Goal: Task Accomplishment & Management: Manage account settings

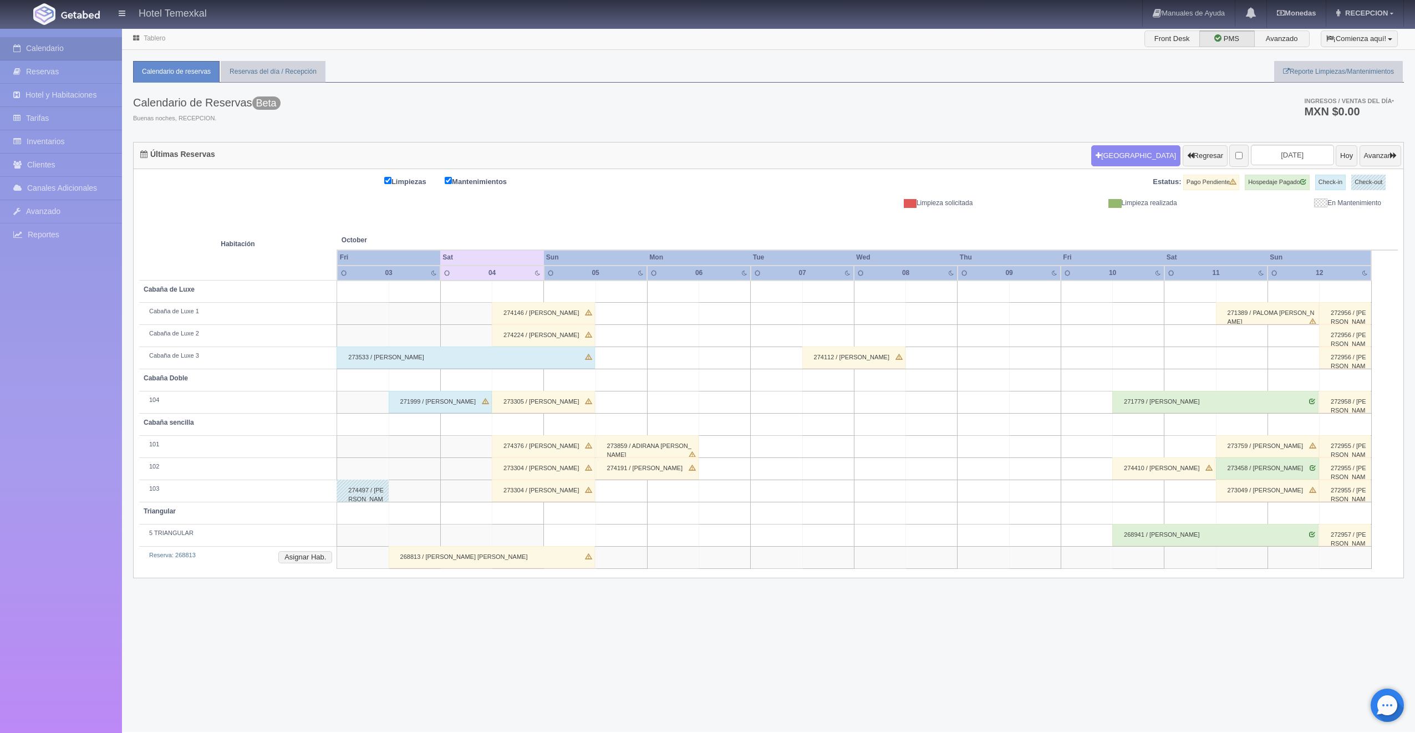
click at [535, 384] on td at bounding box center [519, 380] width 52 height 22
click at [506, 416] on button "[GEOGRAPHIC_DATA]" at bounding box center [521, 412] width 96 height 18
type input "[DATE]"
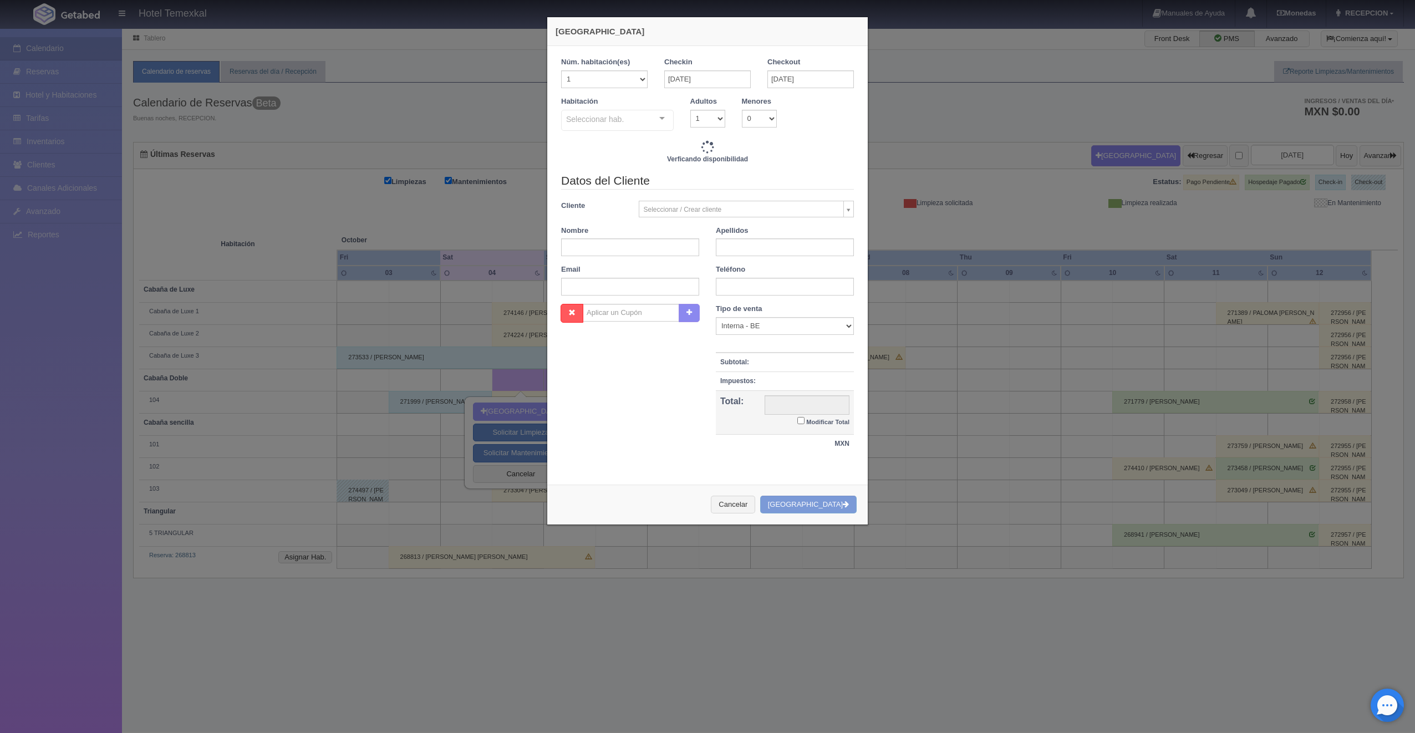
checkbox input "false"
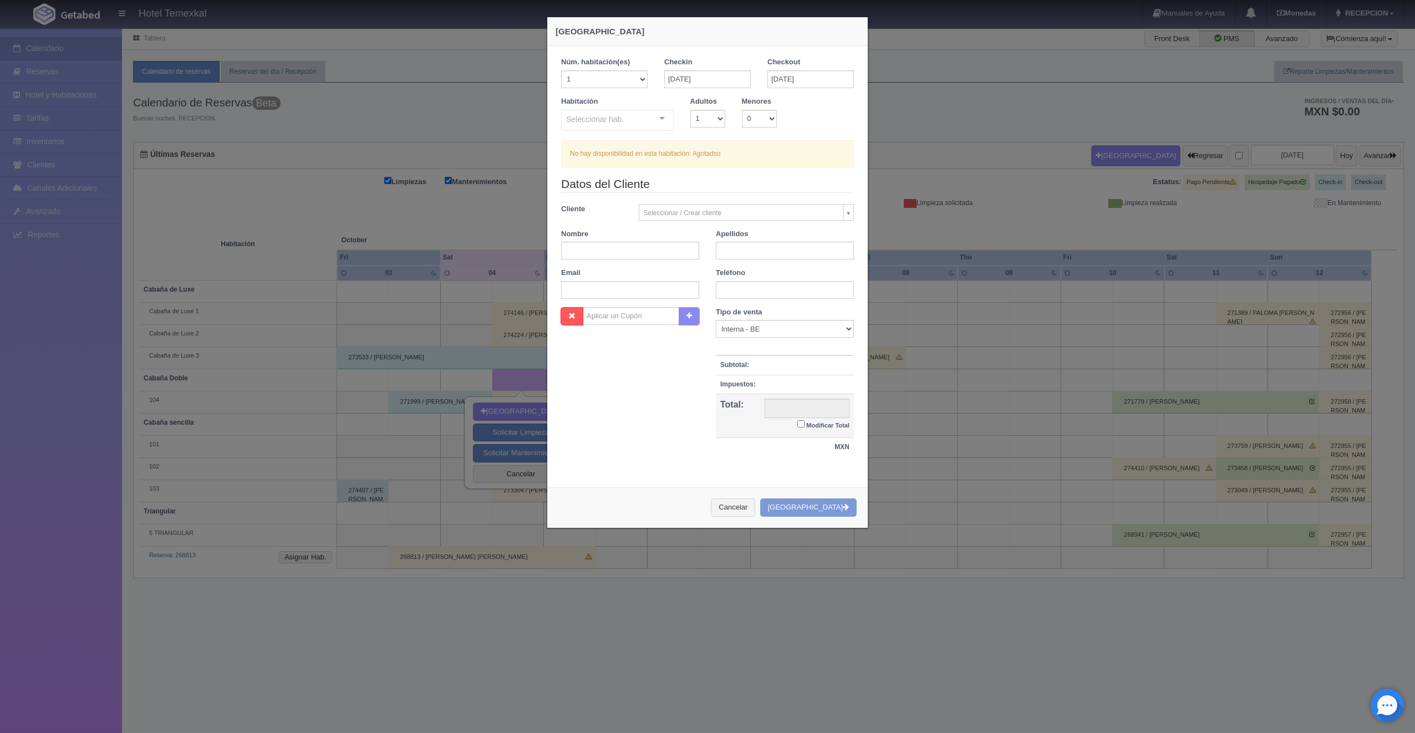
click at [627, 121] on div "Seleccionar hab." at bounding box center [617, 120] width 113 height 21
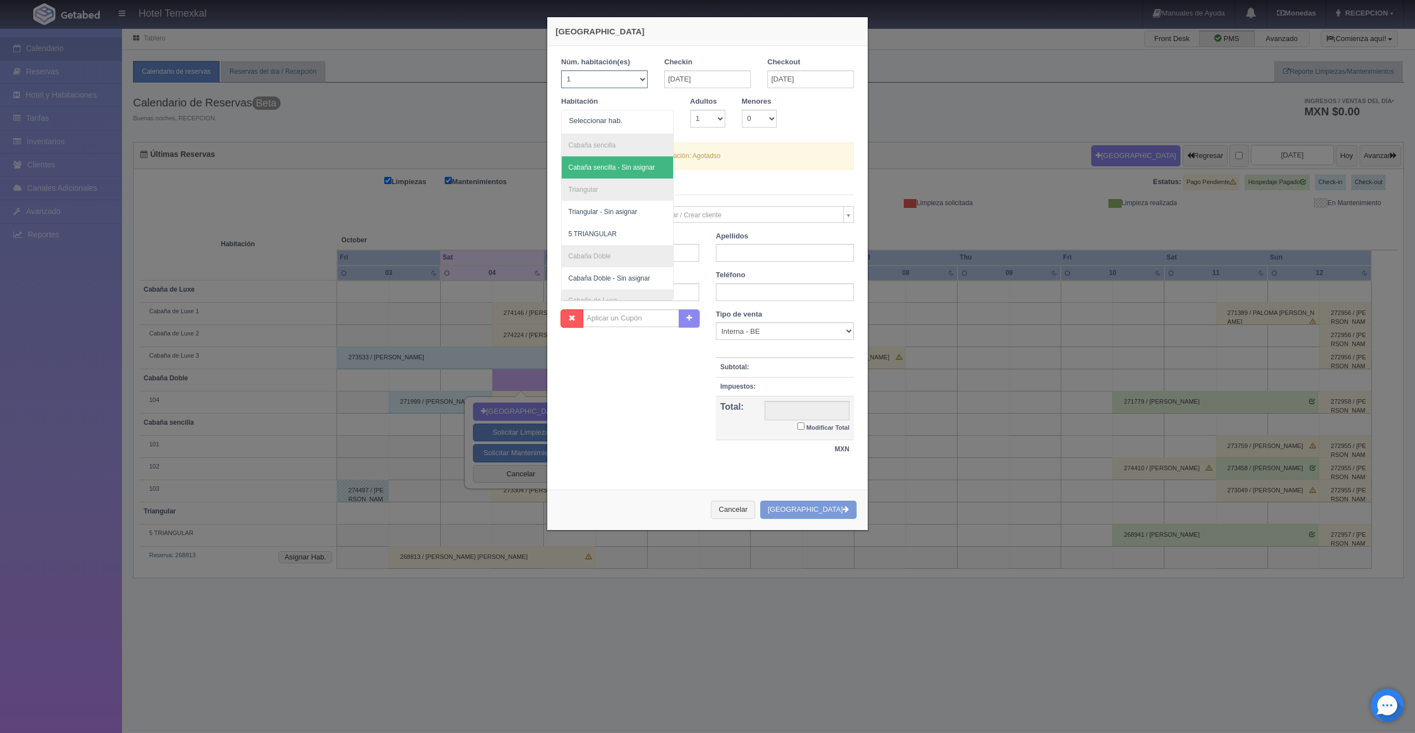
click at [619, 70] on select "1 2 3 4 5 6 7 8 9 10 11 12 13 14 15 16 17 18 19 20" at bounding box center [604, 79] width 87 height 18
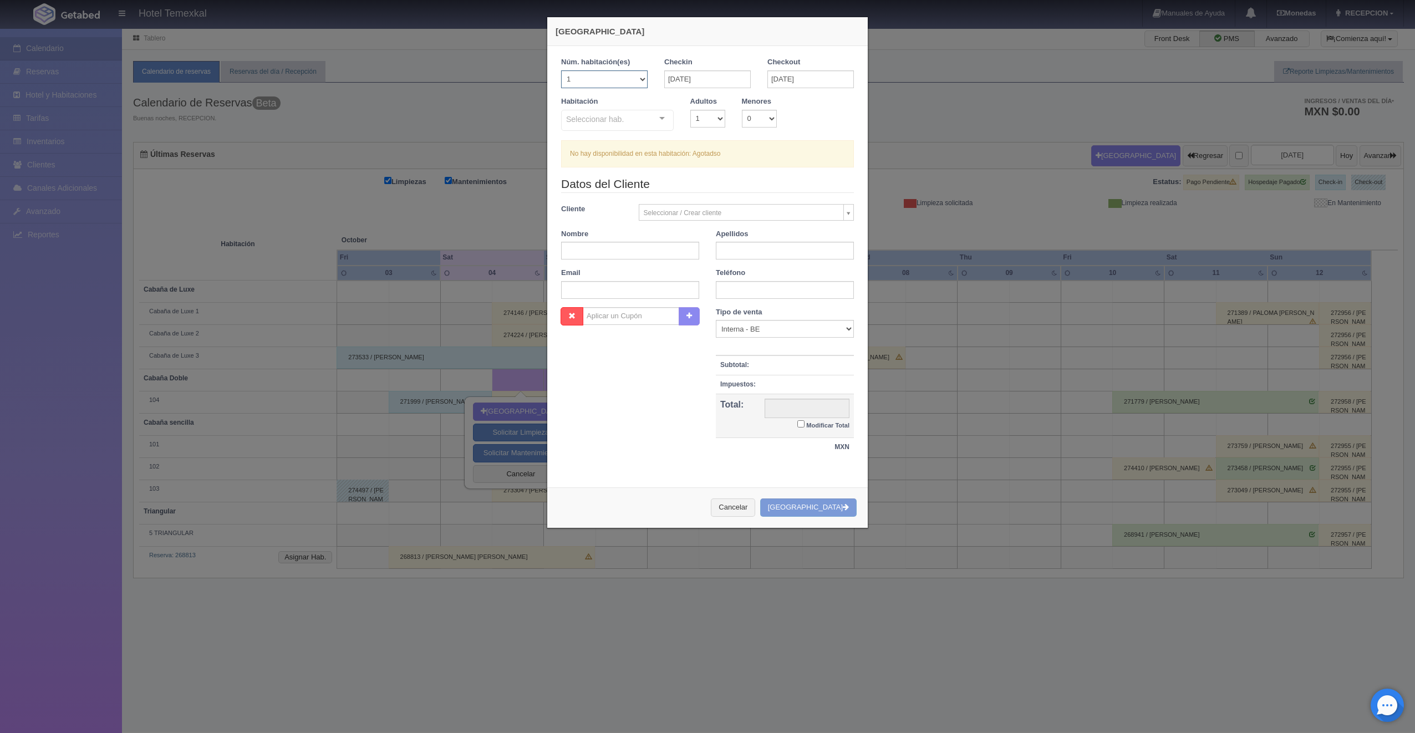
select select "2"
click at [561, 70] on select "1 2 3 4 5 6 7 8 9 10 11 12 13 14 15 16 17 18 19 20" at bounding box center [604, 79] width 87 height 18
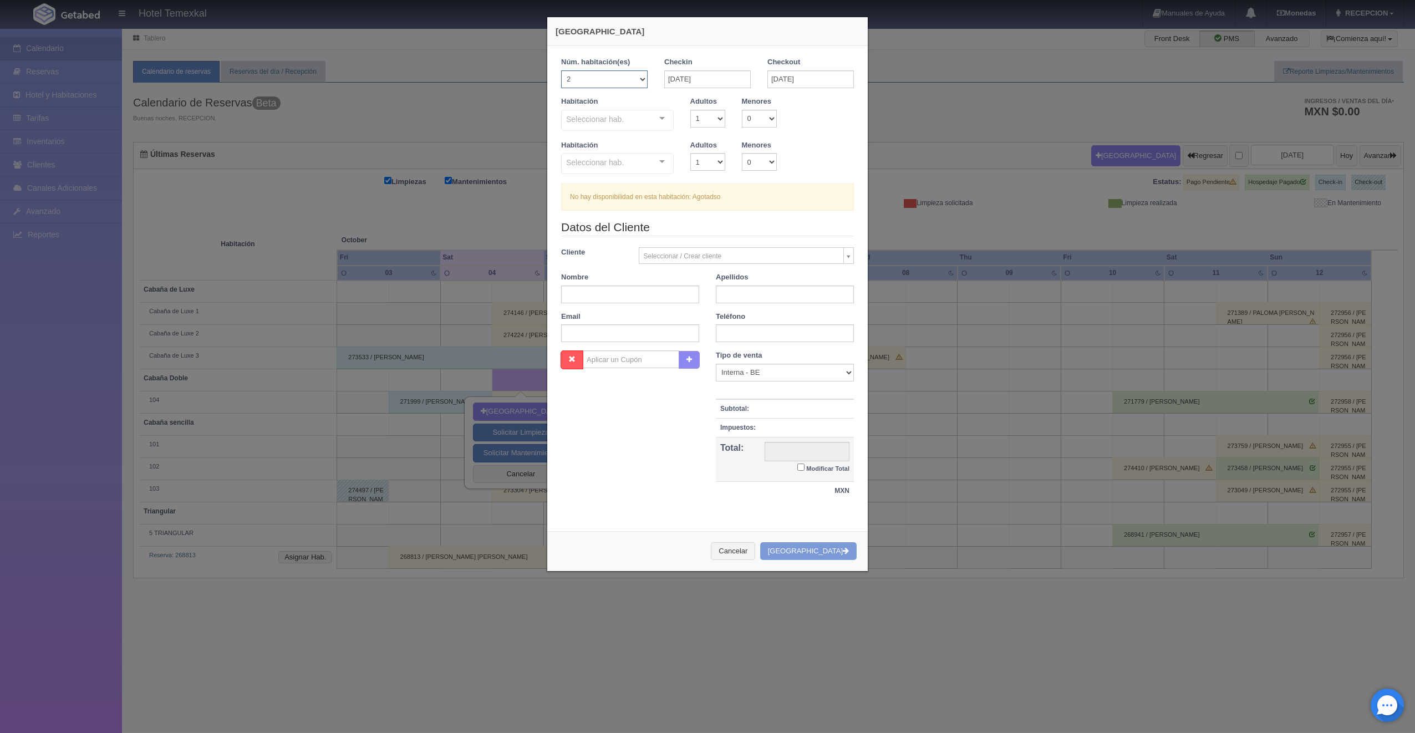
checkbox input "false"
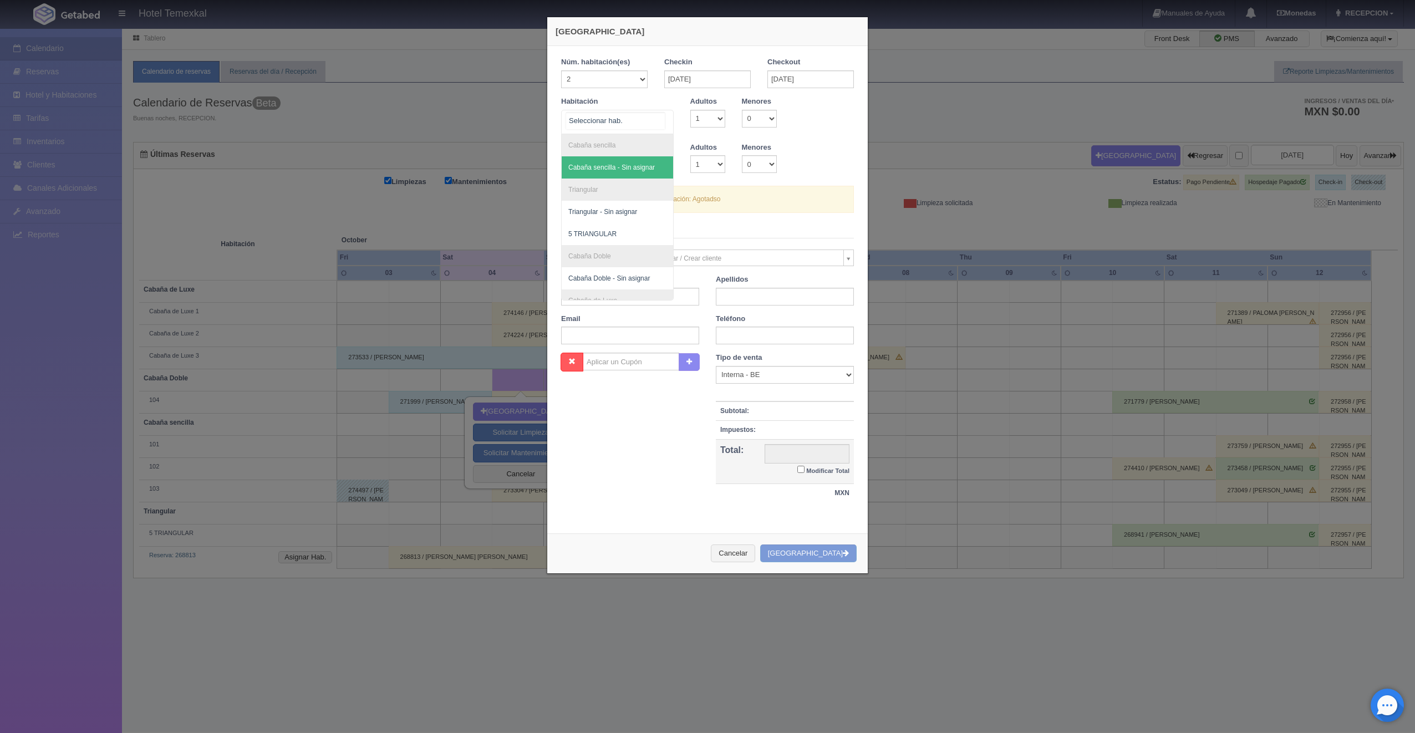
click at [630, 120] on div at bounding box center [617, 122] width 113 height 24
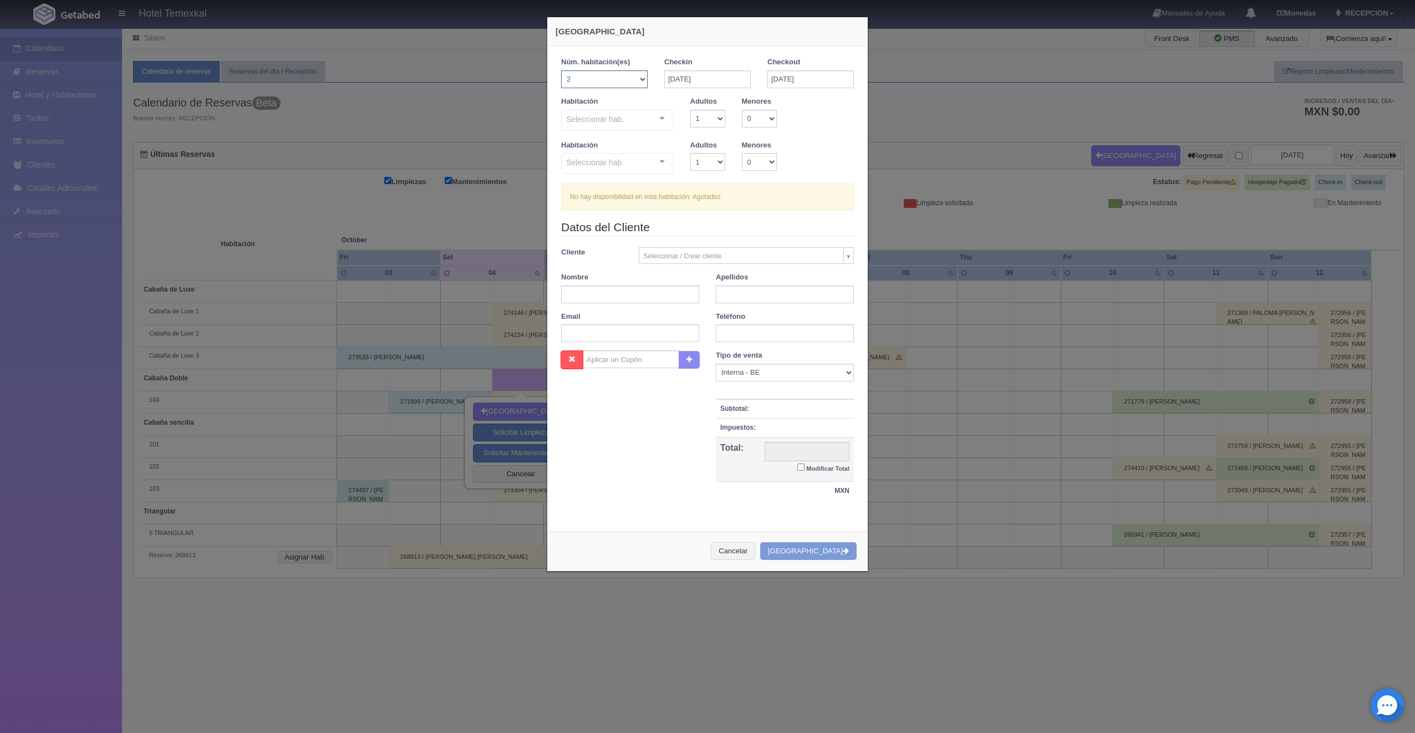
click at [608, 76] on select "1 2 3 4 5 6 7 8 9 10 11 12 13 14 15 16 17 18 19 20" at bounding box center [604, 79] width 87 height 18
select select "1"
click at [561, 70] on select "1 2 3 4 5 6 7 8 9 10 11 12 13 14 15 16 17 18 19 20" at bounding box center [604, 79] width 87 height 18
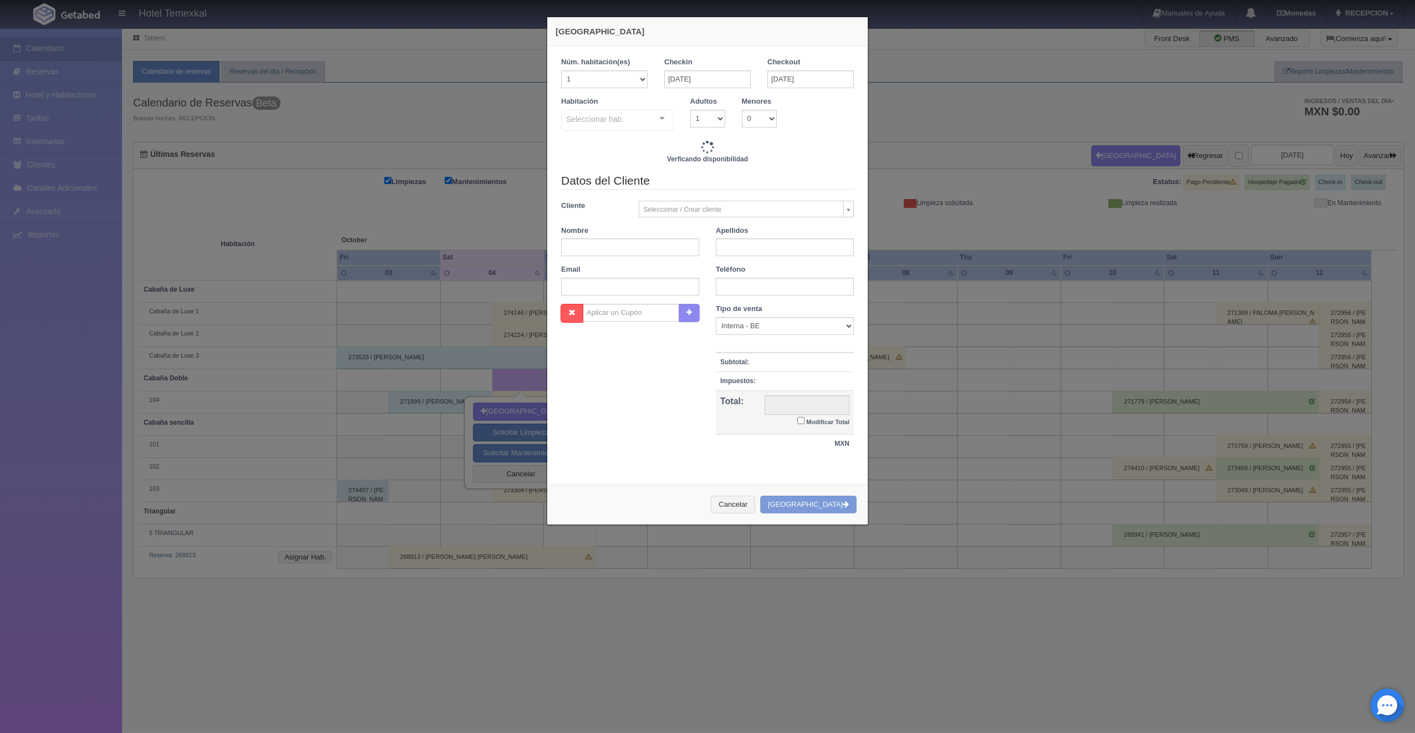
click at [621, 112] on div "Seleccionar hab." at bounding box center [617, 120] width 113 height 21
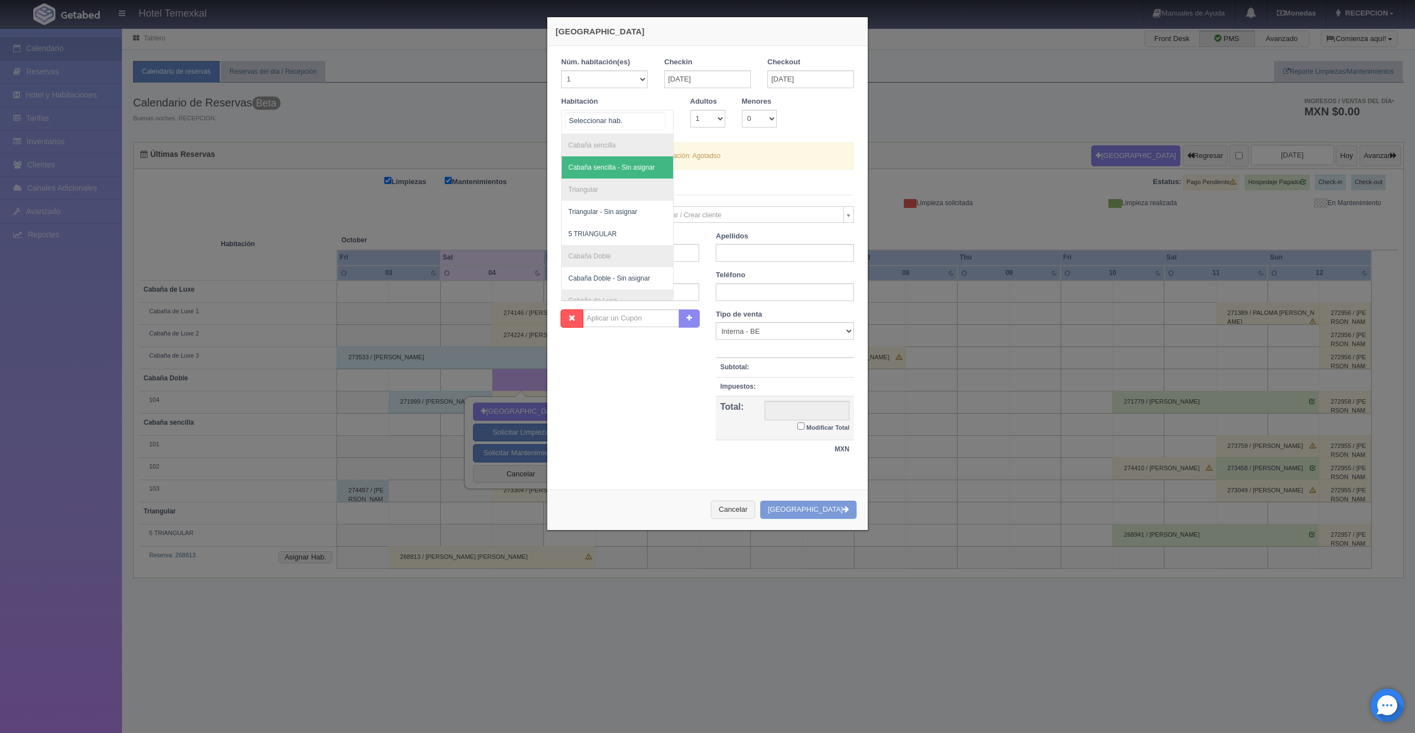
click at [615, 167] on span "Cabaña sencilla - Sin asignar" at bounding box center [612, 168] width 87 height 8
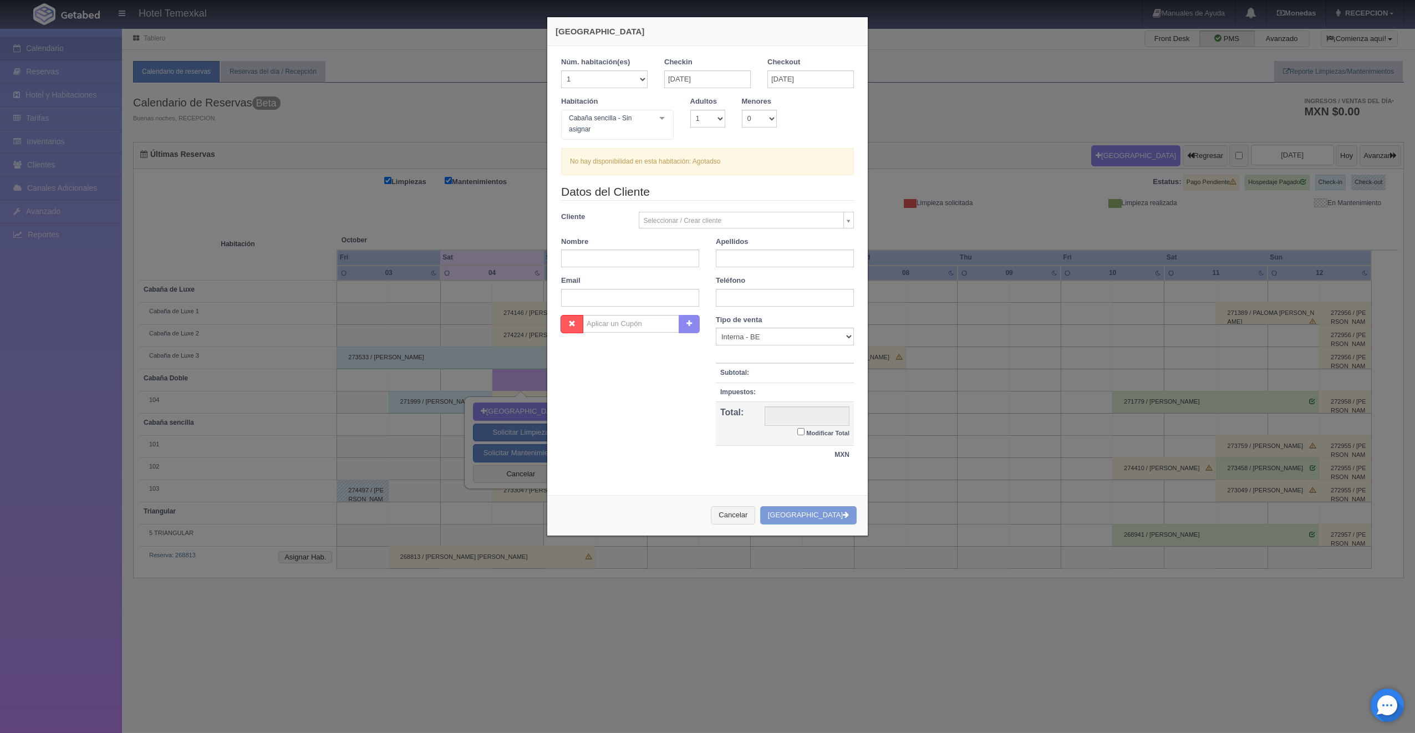
checkbox input "false"
click at [304, 187] on div "Nueva Reserva Núm. habitación(es) 1 2 3 4 5 6 7 8 9 10 11 12 13 14 15 16 17 18 …" at bounding box center [707, 366] width 1415 height 733
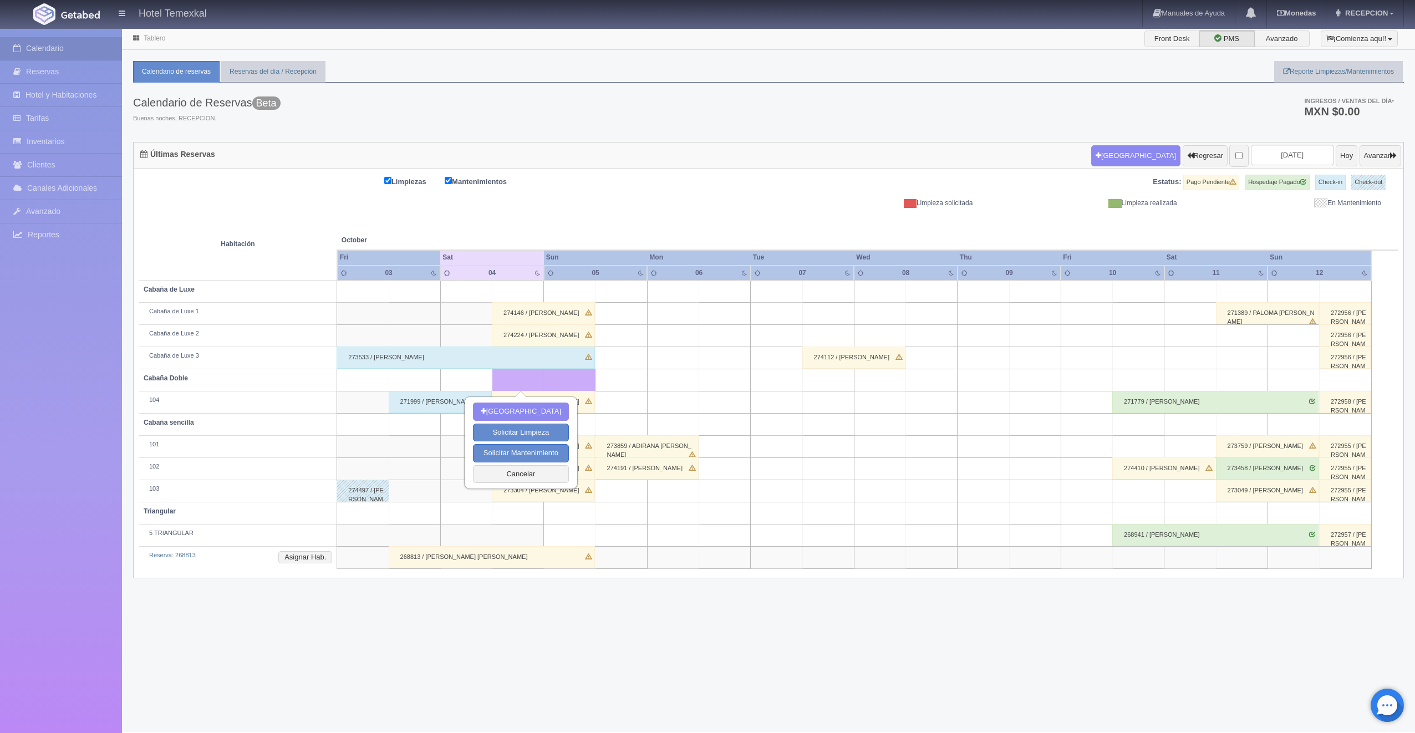
click at [644, 617] on div "Tablero Front Desk PMS Avanzado ¡Comienza aquí! Habitaciones y Reservas Limpiez…" at bounding box center [768, 380] width 1293 height 704
click at [540, 473] on button "Cancelar" at bounding box center [521, 474] width 96 height 18
click at [549, 444] on div "274376 / [PERSON_NAME]" at bounding box center [543, 446] width 103 height 22
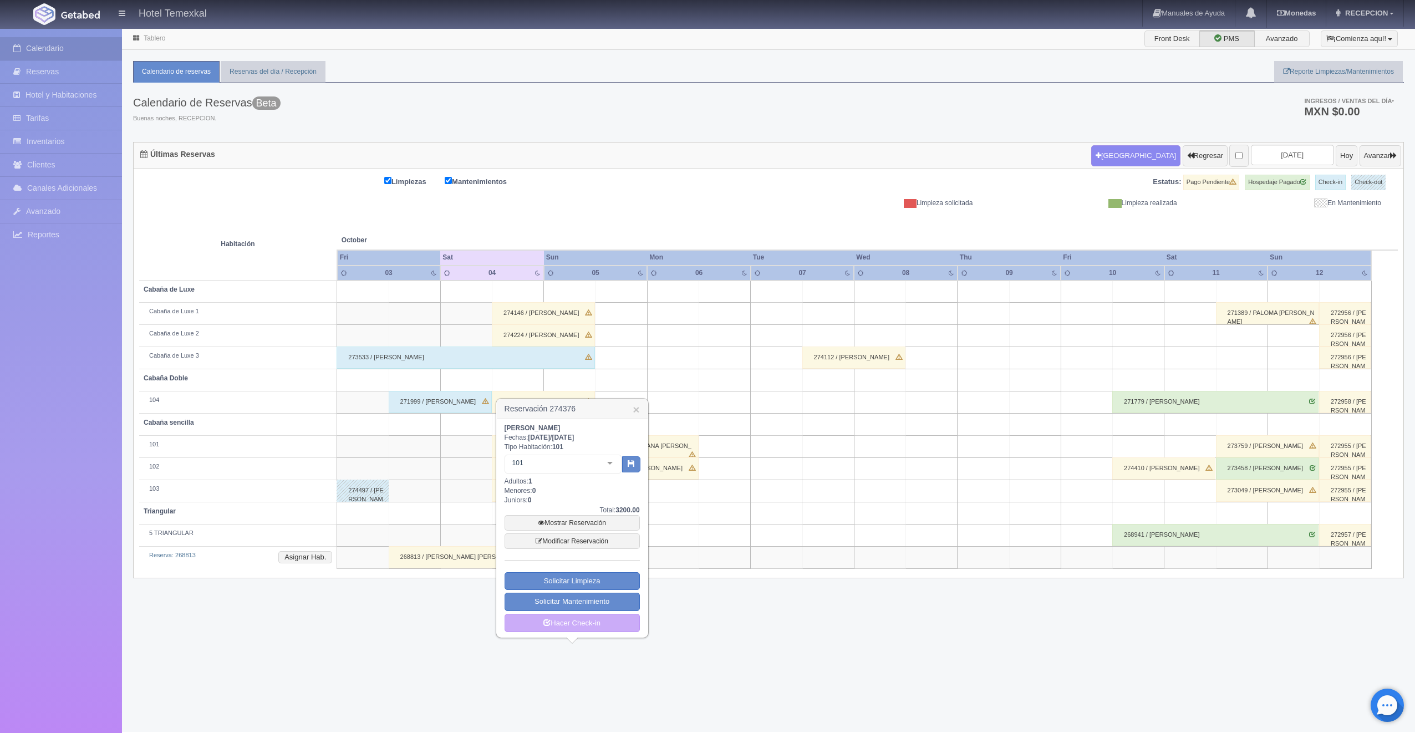
click at [640, 406] on h3 "Reservación 274376 ×" at bounding box center [572, 408] width 151 height 19
click at [636, 408] on link "×" at bounding box center [636, 410] width 7 height 12
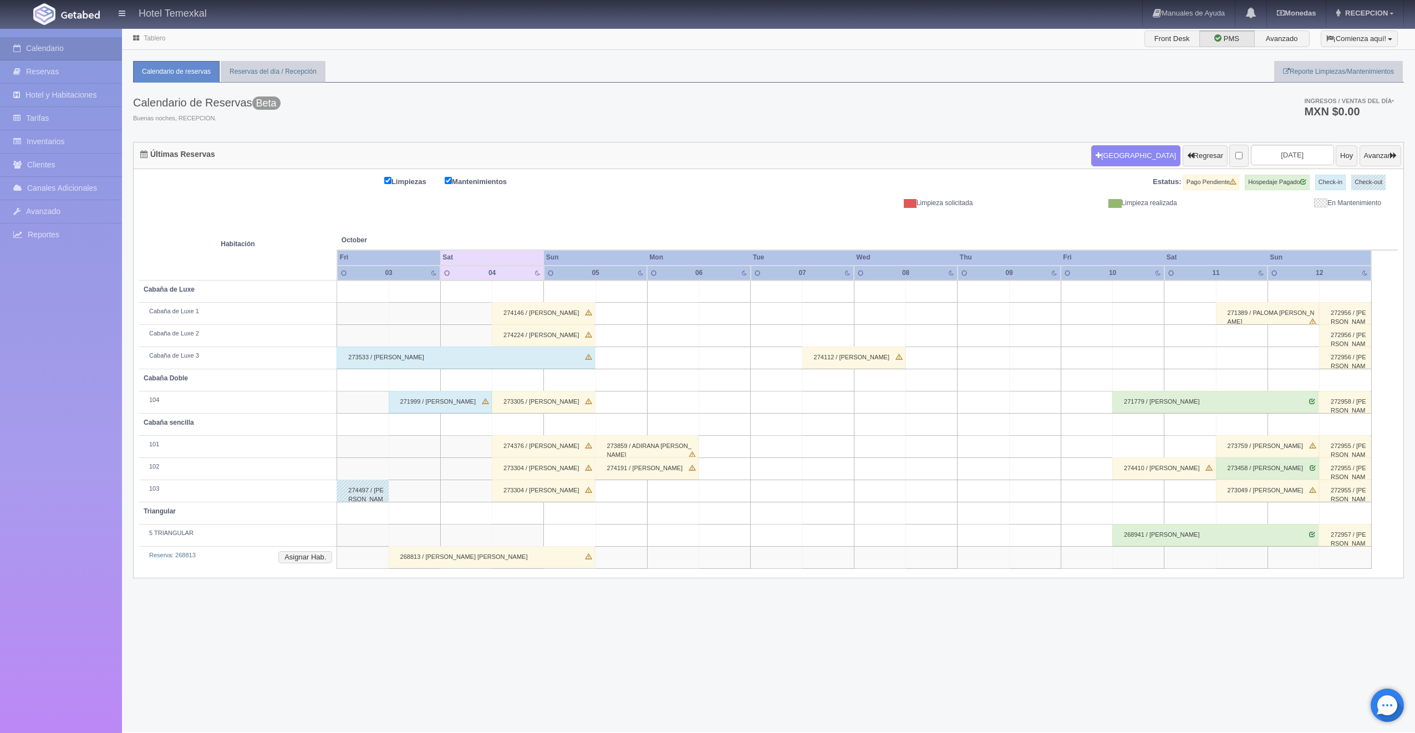
click at [526, 468] on div "273304 / LORENA HERRERA" at bounding box center [543, 469] width 103 height 22
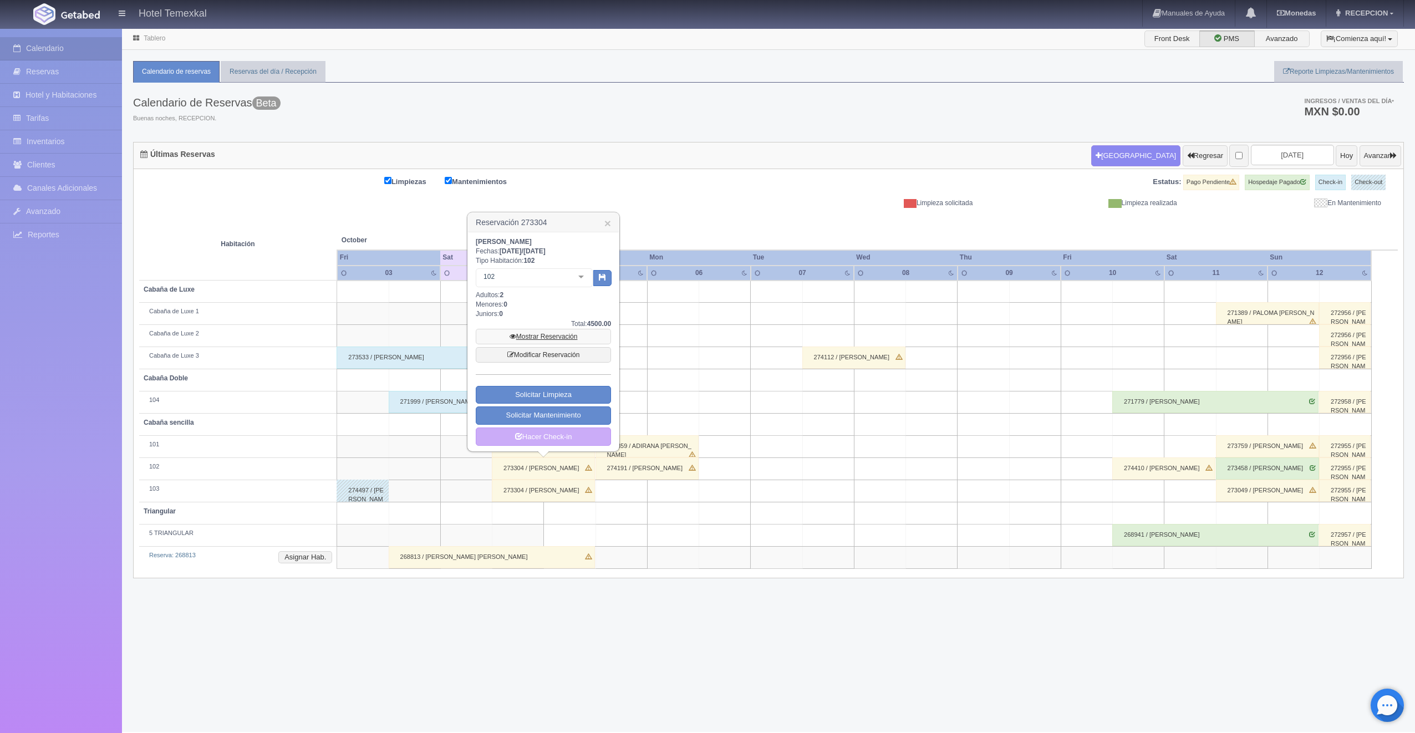
click at [560, 336] on link "Mostrar Reservación" at bounding box center [543, 337] width 135 height 16
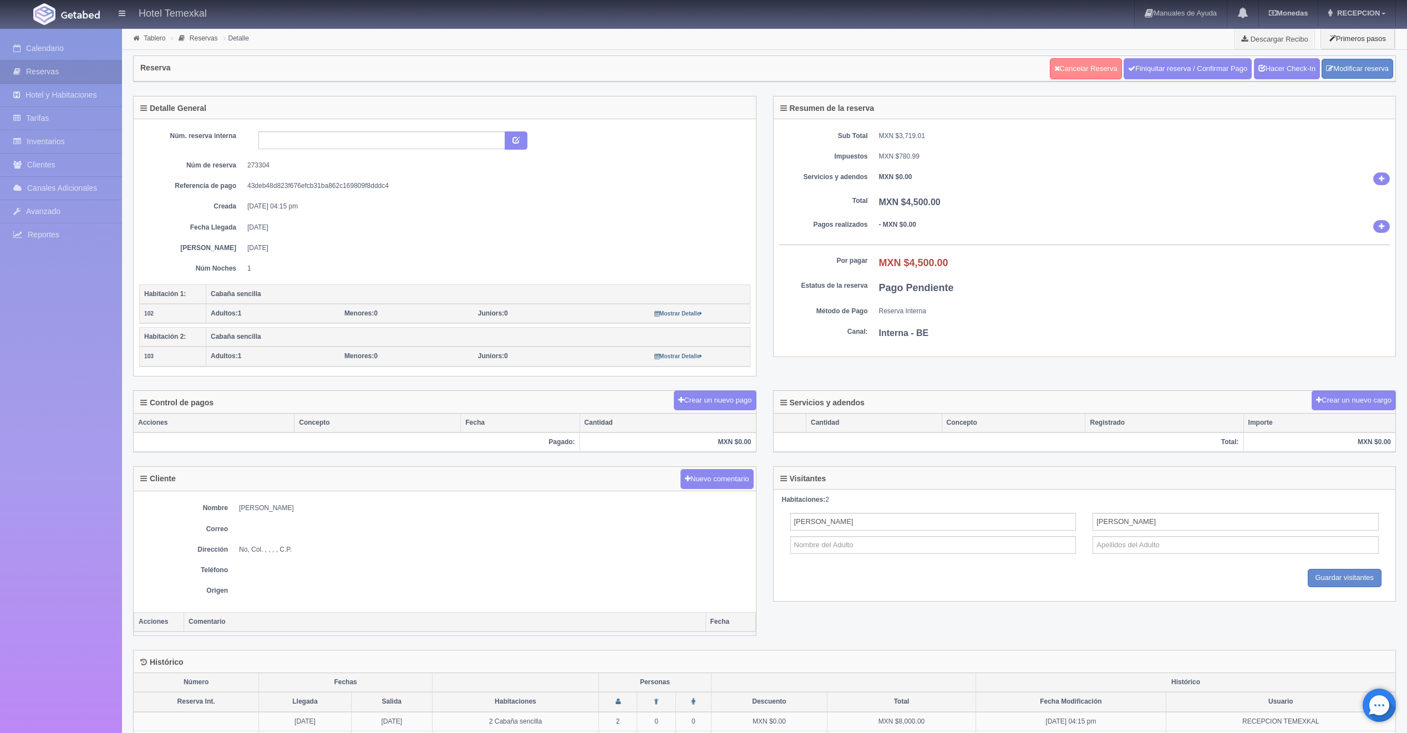
click at [1084, 66] on link "Cancelar Reserva" at bounding box center [1086, 68] width 72 height 21
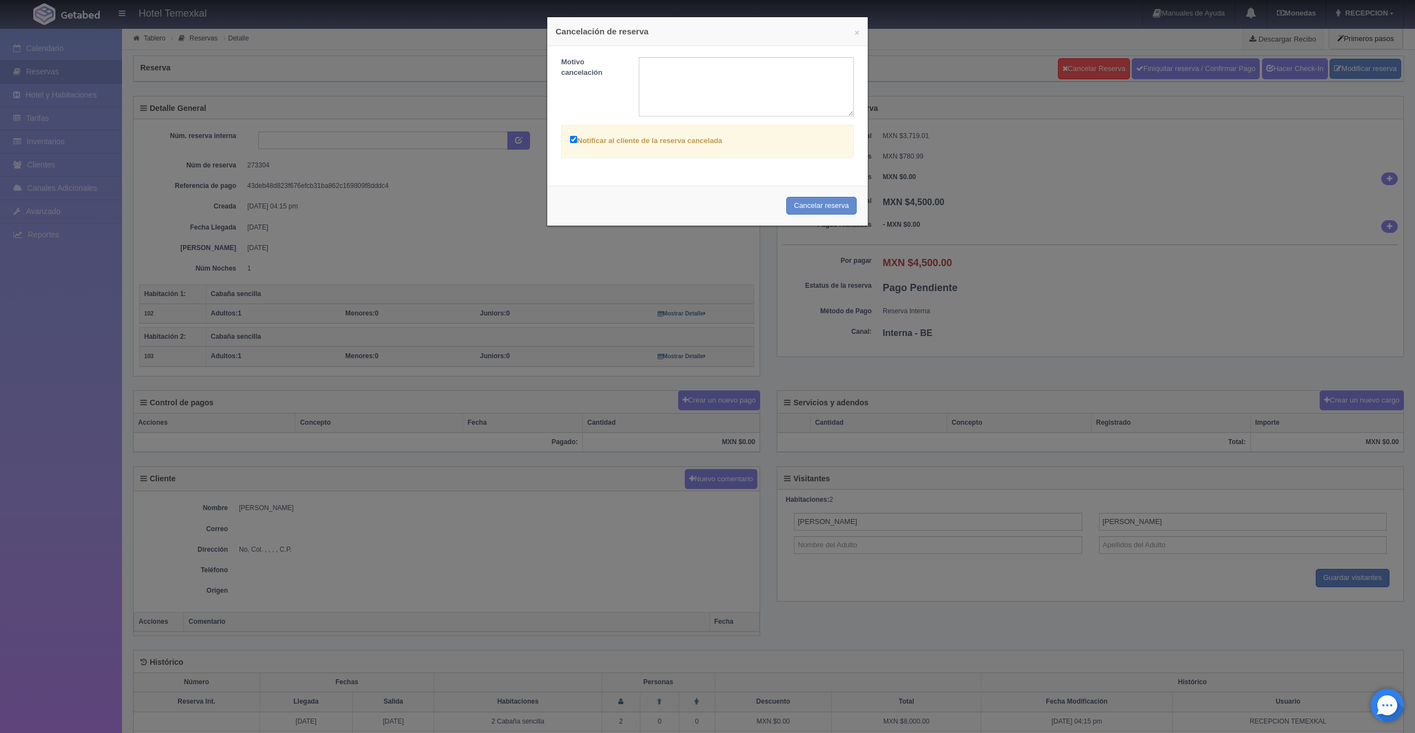
click at [595, 139] on label "Notificar al cliente de la reserva cancelada" at bounding box center [646, 140] width 153 height 13
click at [577, 139] on input "Notificar al cliente de la reserva cancelada" at bounding box center [573, 139] width 7 height 7
checkbox input "false"
click at [831, 207] on button "Cancelar reserva" at bounding box center [821, 206] width 70 height 18
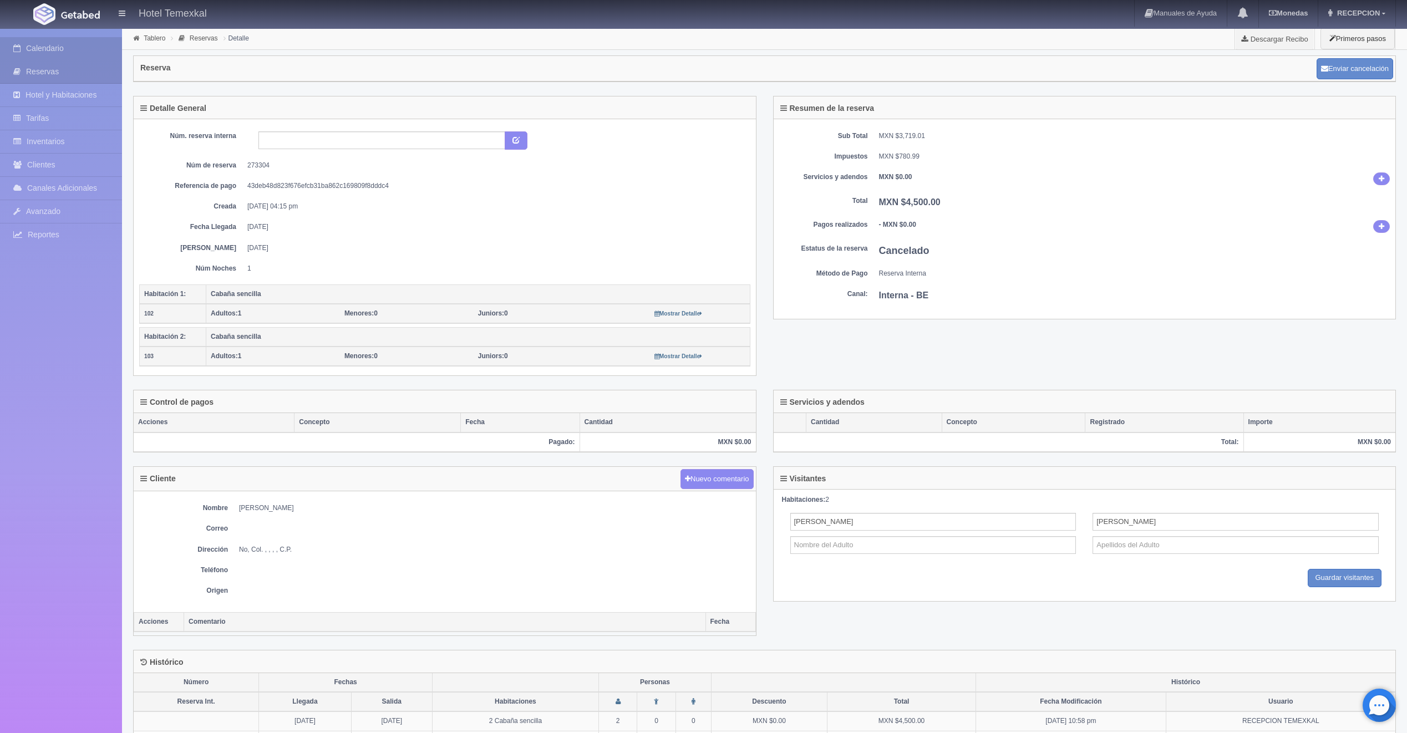
click at [42, 45] on link "Calendario" at bounding box center [61, 48] width 122 height 23
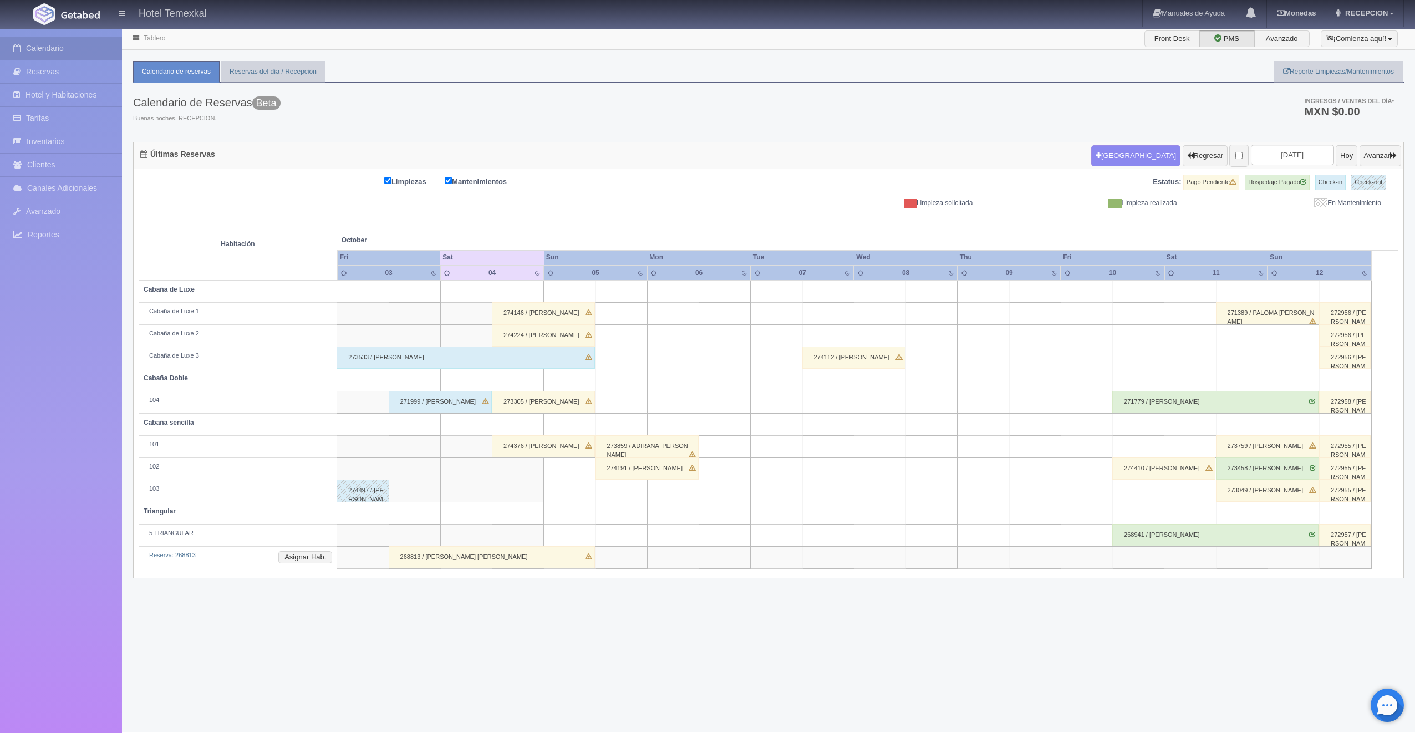
click at [529, 427] on td at bounding box center [519, 425] width 52 height 22
click at [519, 452] on button "Nueva Reserva" at bounding box center [521, 456] width 96 height 18
type input "[DATE]"
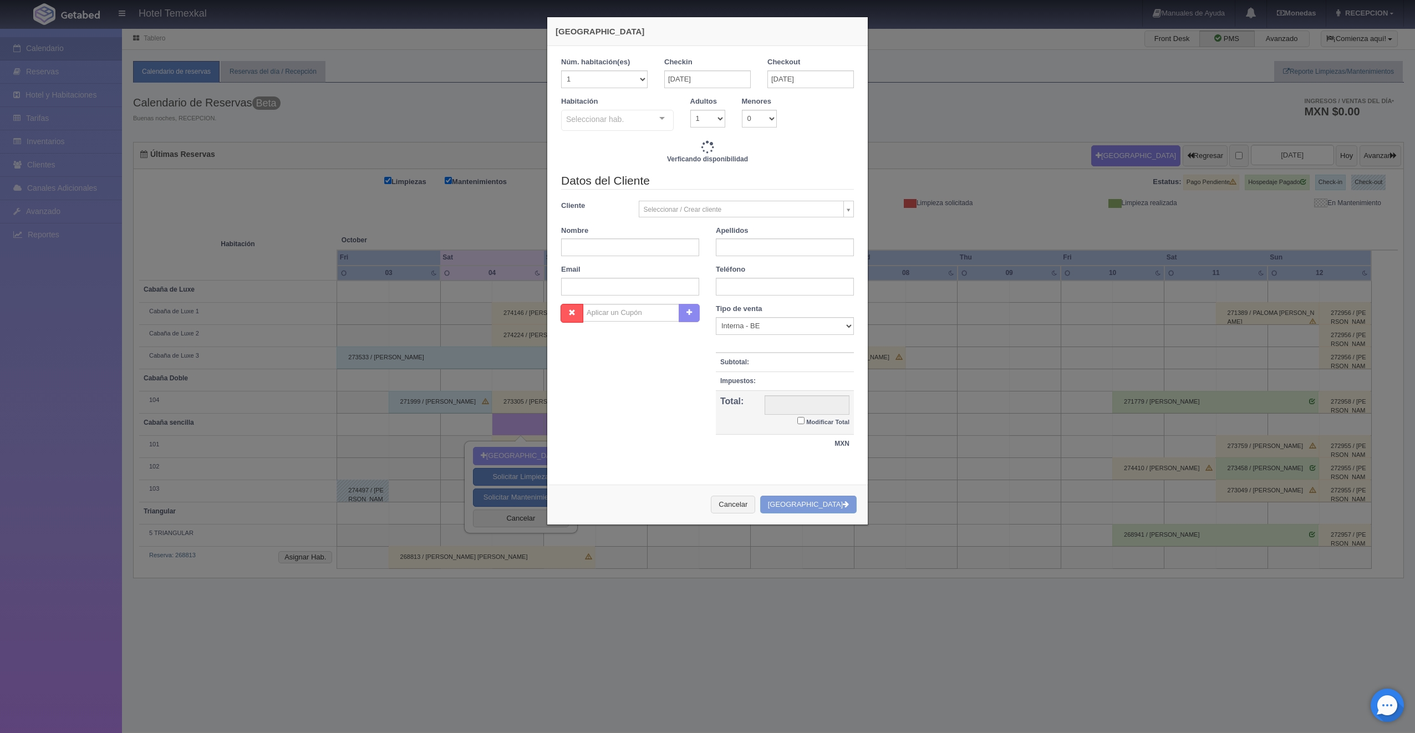
checkbox input "false"
type input "4000.00"
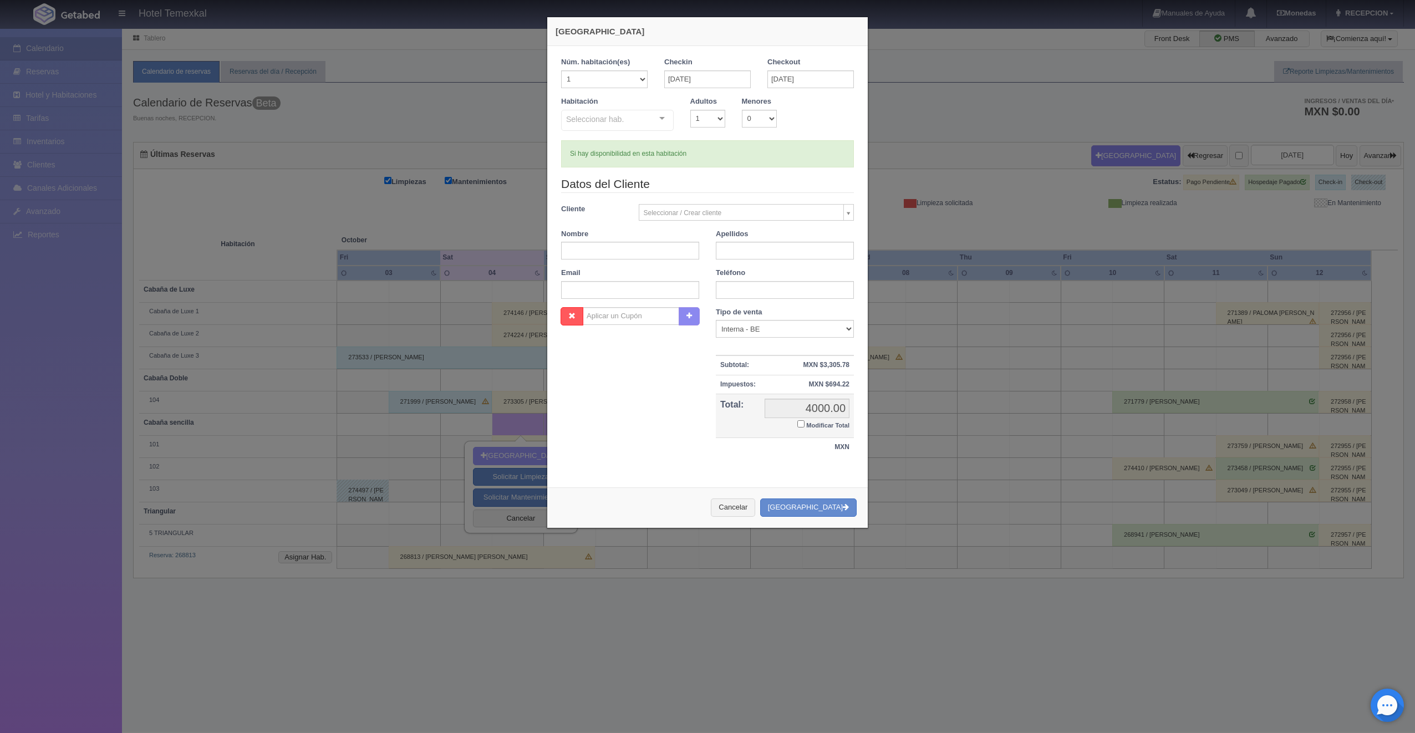
checkbox input "false"
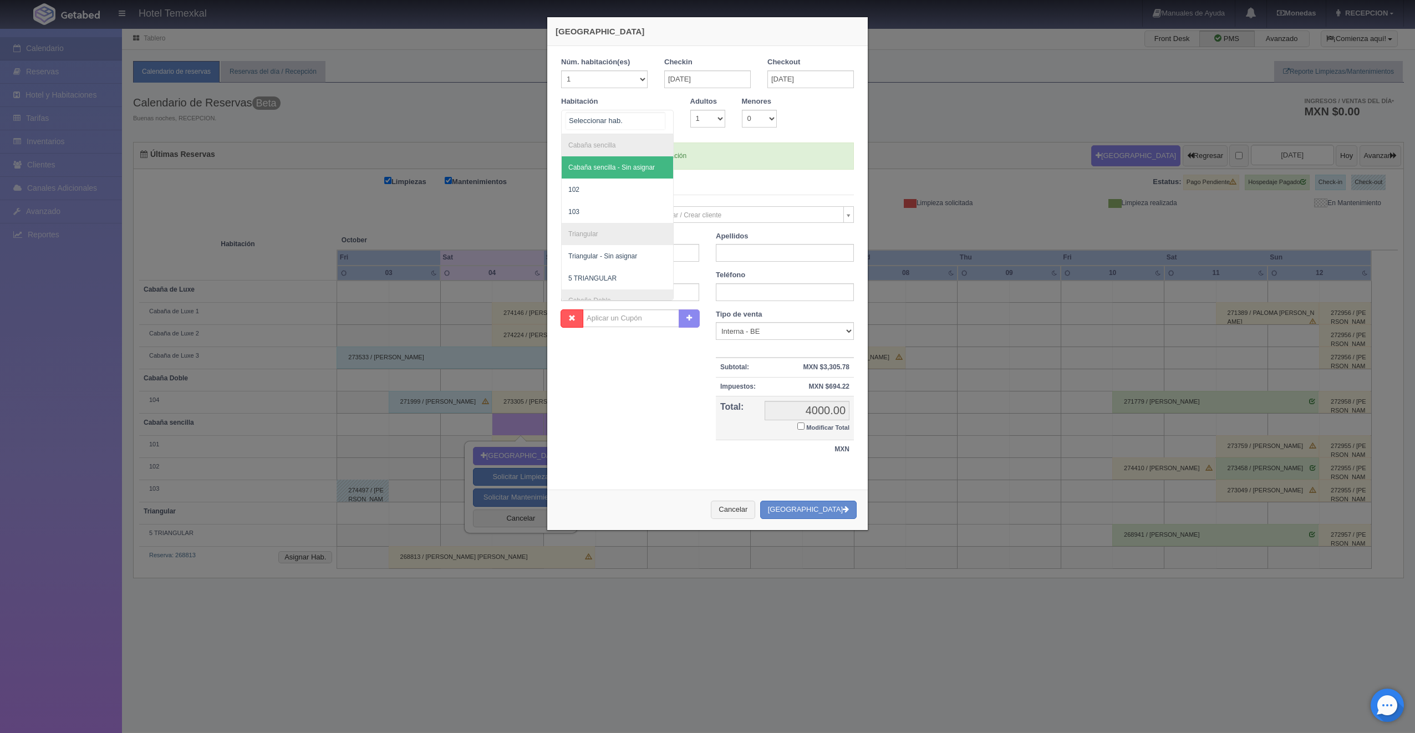
click at [651, 117] on div "Cabaña sencilla Cabaña sencilla - Sin asignar 102 103 Triangular Triangular - S…" at bounding box center [617, 122] width 113 height 24
click at [582, 192] on span "102" at bounding box center [617, 190] width 111 height 22
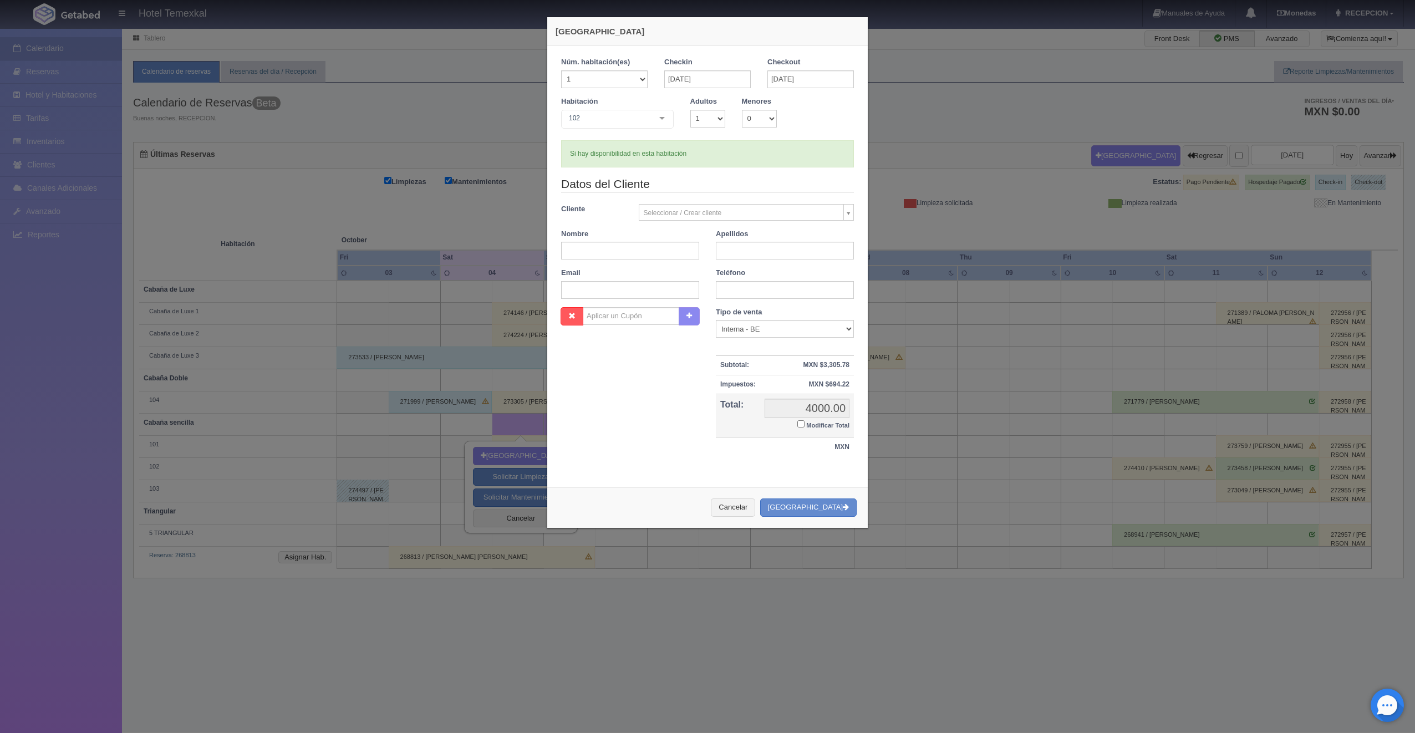
checkbox input "false"
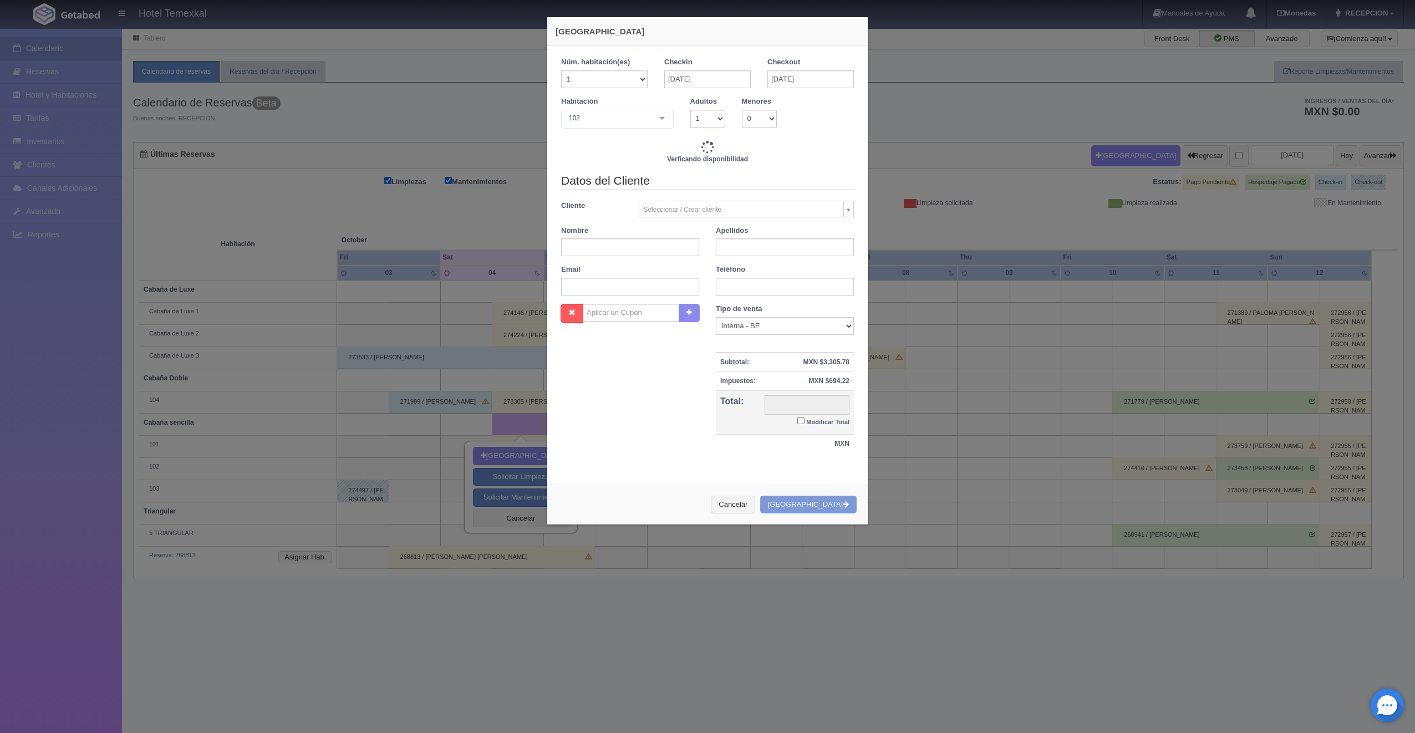
type input "4000.00"
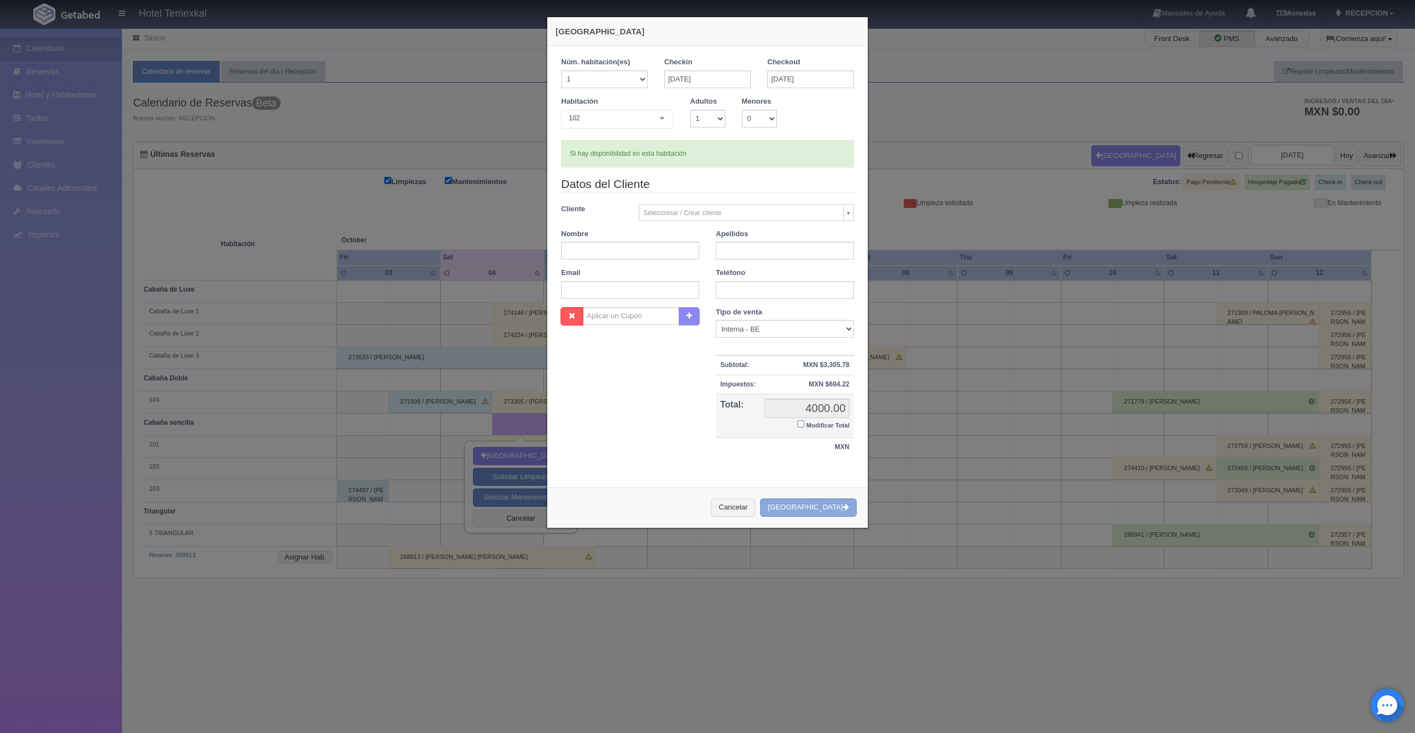
click at [817, 509] on button "[GEOGRAPHIC_DATA]" at bounding box center [808, 508] width 97 height 18
click at [800, 425] on label "Modificar Total" at bounding box center [824, 424] width 52 height 13
click at [800, 425] on input "Modificar Total" at bounding box center [801, 423] width 7 height 7
checkbox input "true"
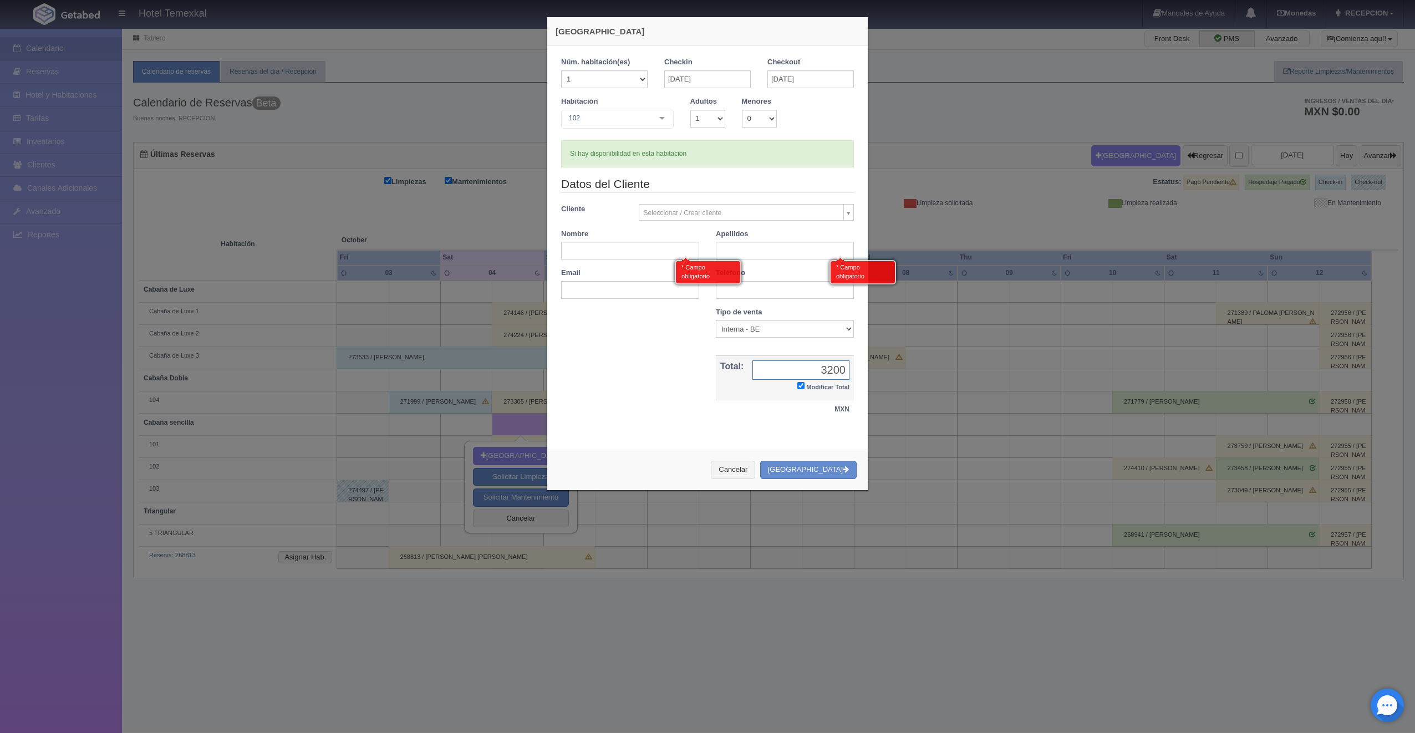
type input "3200"
click at [618, 245] on input "text" at bounding box center [630, 251] width 138 height 18
click at [610, 253] on input "text" at bounding box center [630, 251] width 138 height 18
type input "i"
type input "ISAI"
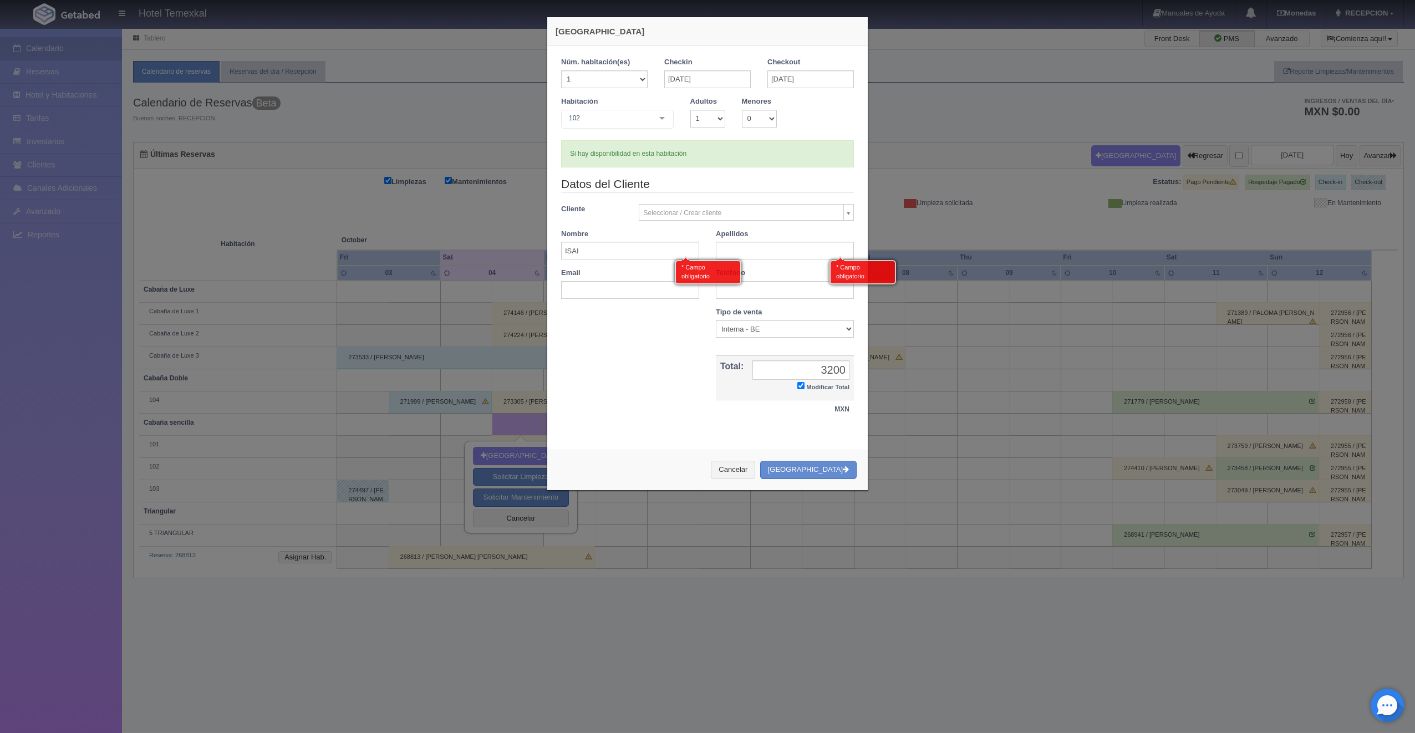
type input "PEREZ"
type input "ISAI"
click at [827, 470] on button "[GEOGRAPHIC_DATA]" at bounding box center [808, 470] width 97 height 18
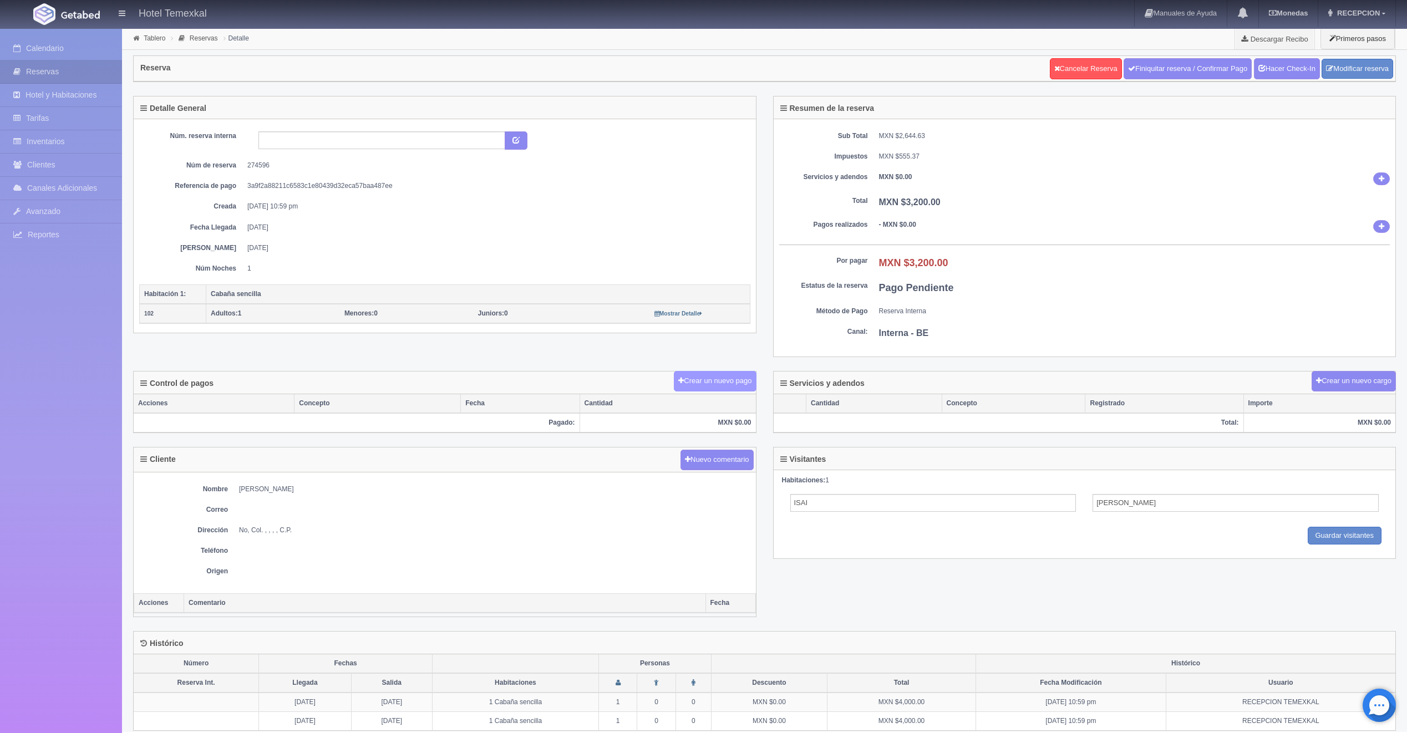
click at [682, 372] on button "Crear un nuevo pago" at bounding box center [715, 381] width 82 height 21
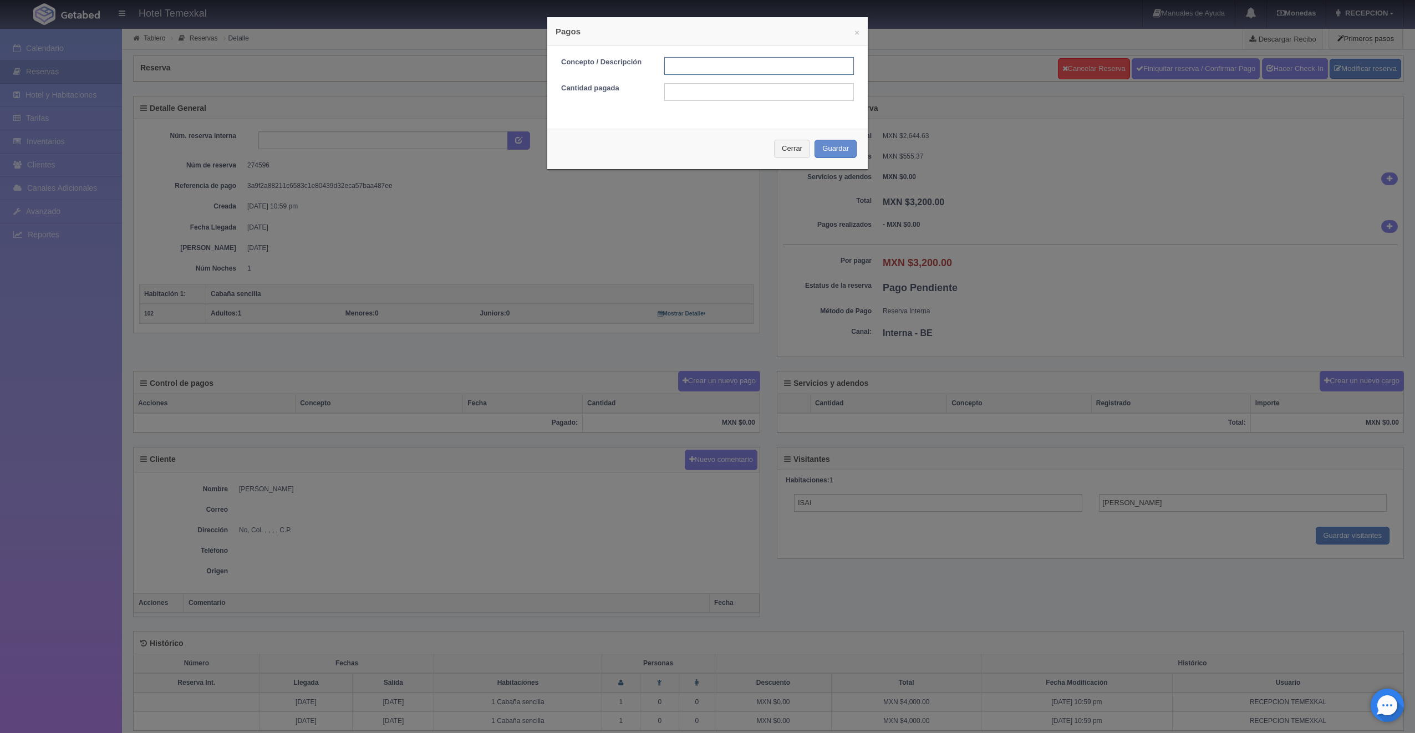
click at [678, 67] on input "text" at bounding box center [759, 66] width 190 height 18
type input "PRIMER ABONO"
click at [696, 90] on input "text" at bounding box center [759, 92] width 190 height 18
type input "1600"
click at [841, 154] on button "Guardar" at bounding box center [836, 149] width 42 height 18
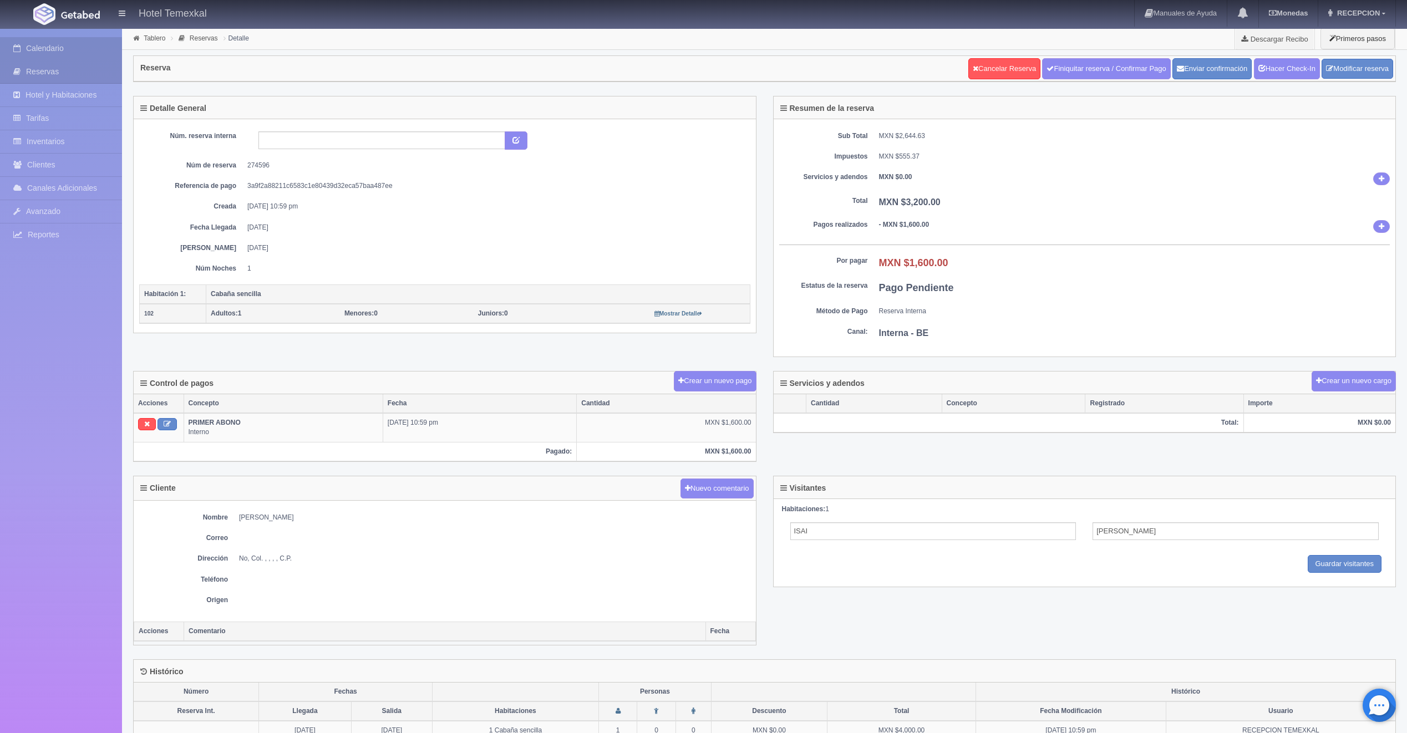
click at [40, 50] on link "Calendario" at bounding box center [61, 48] width 122 height 23
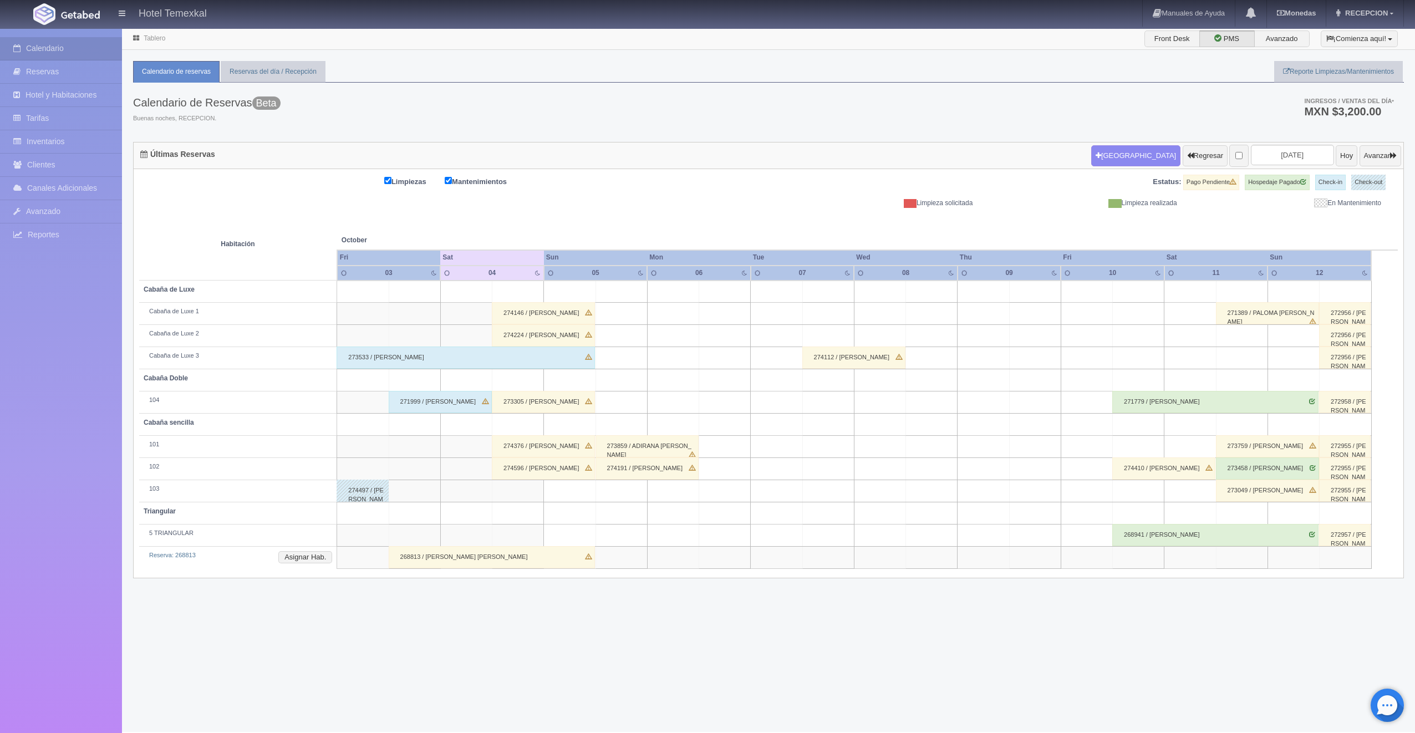
click at [517, 490] on td at bounding box center [519, 491] width 52 height 22
click at [531, 494] on td at bounding box center [519, 491] width 52 height 22
click at [521, 296] on td at bounding box center [519, 292] width 52 height 22
click at [529, 322] on button "[GEOGRAPHIC_DATA]" at bounding box center [521, 323] width 96 height 18
type input "[DATE]"
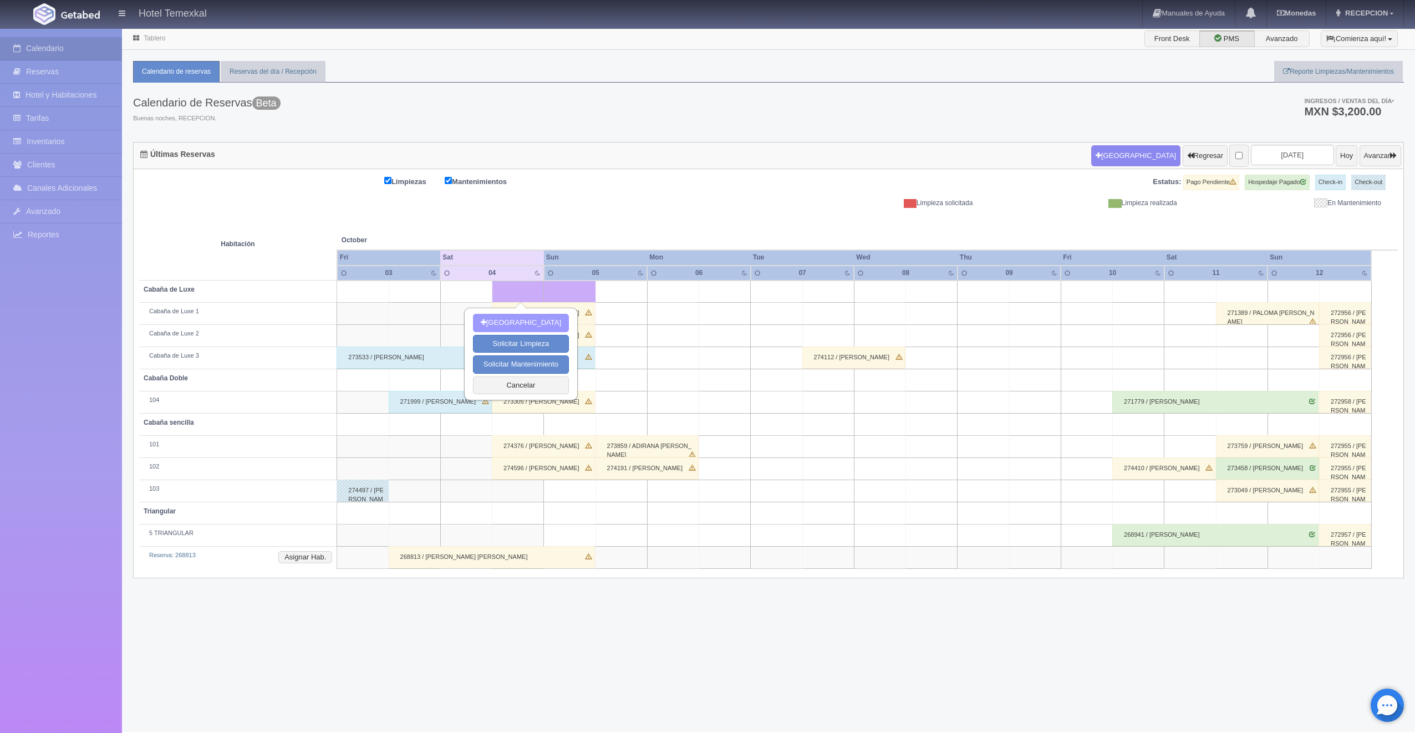
type input "[DATE]"
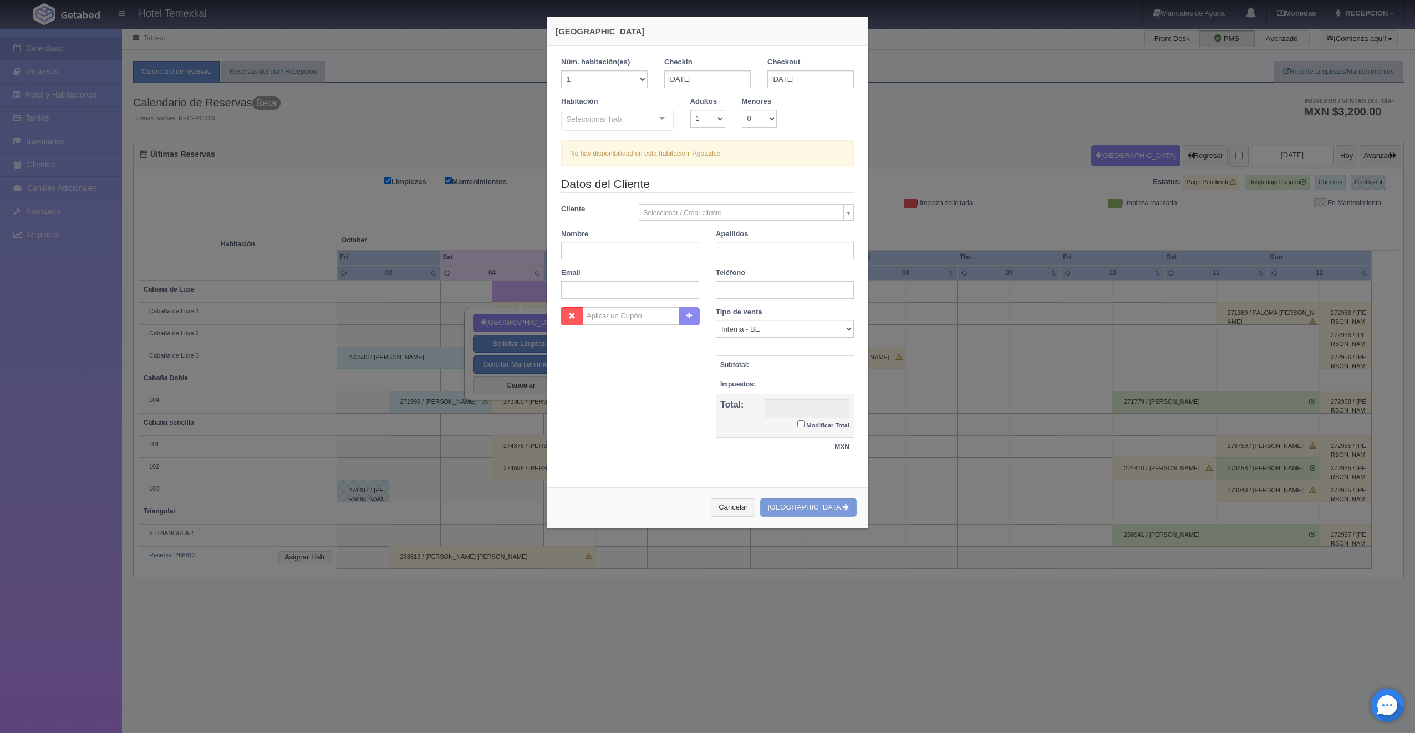
click at [653, 127] on div "Seleccionar hab." at bounding box center [617, 120] width 113 height 21
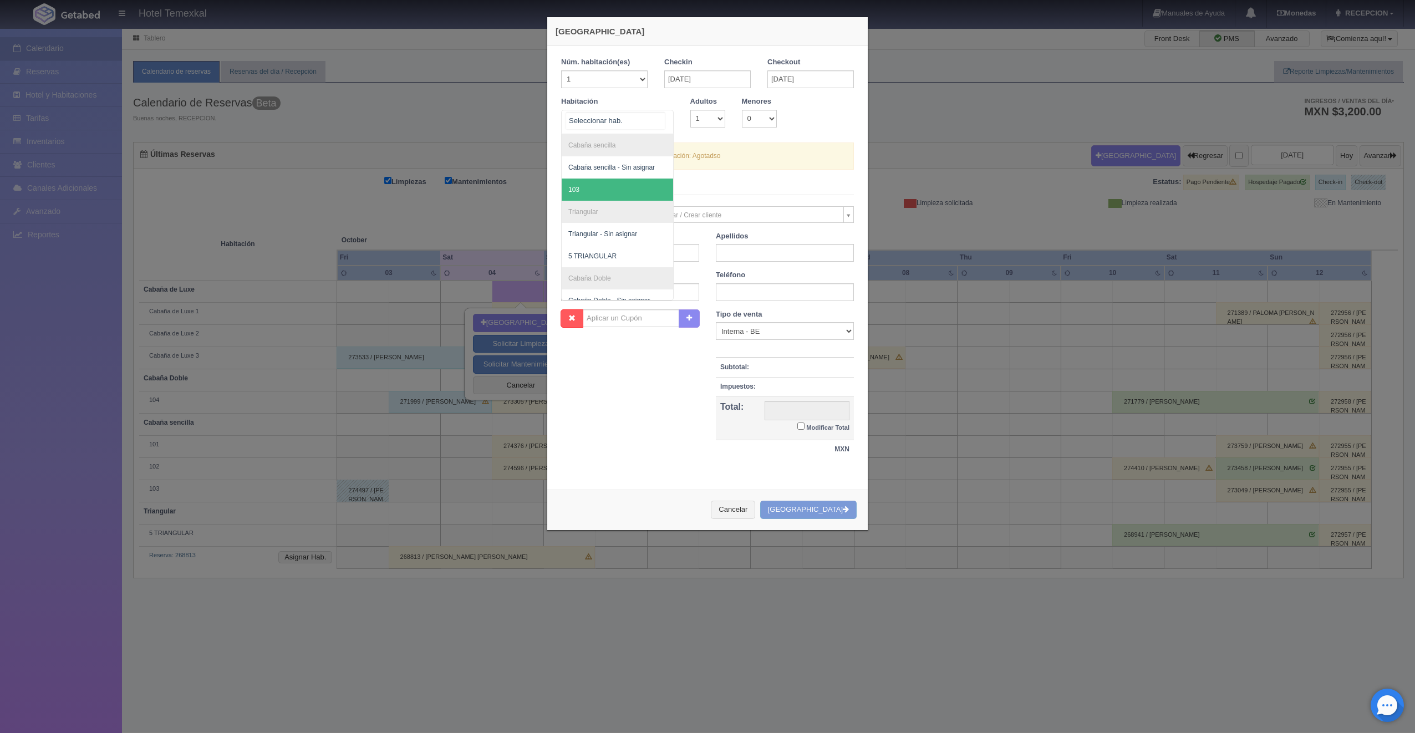
click at [580, 190] on span "103" at bounding box center [617, 190] width 111 height 22
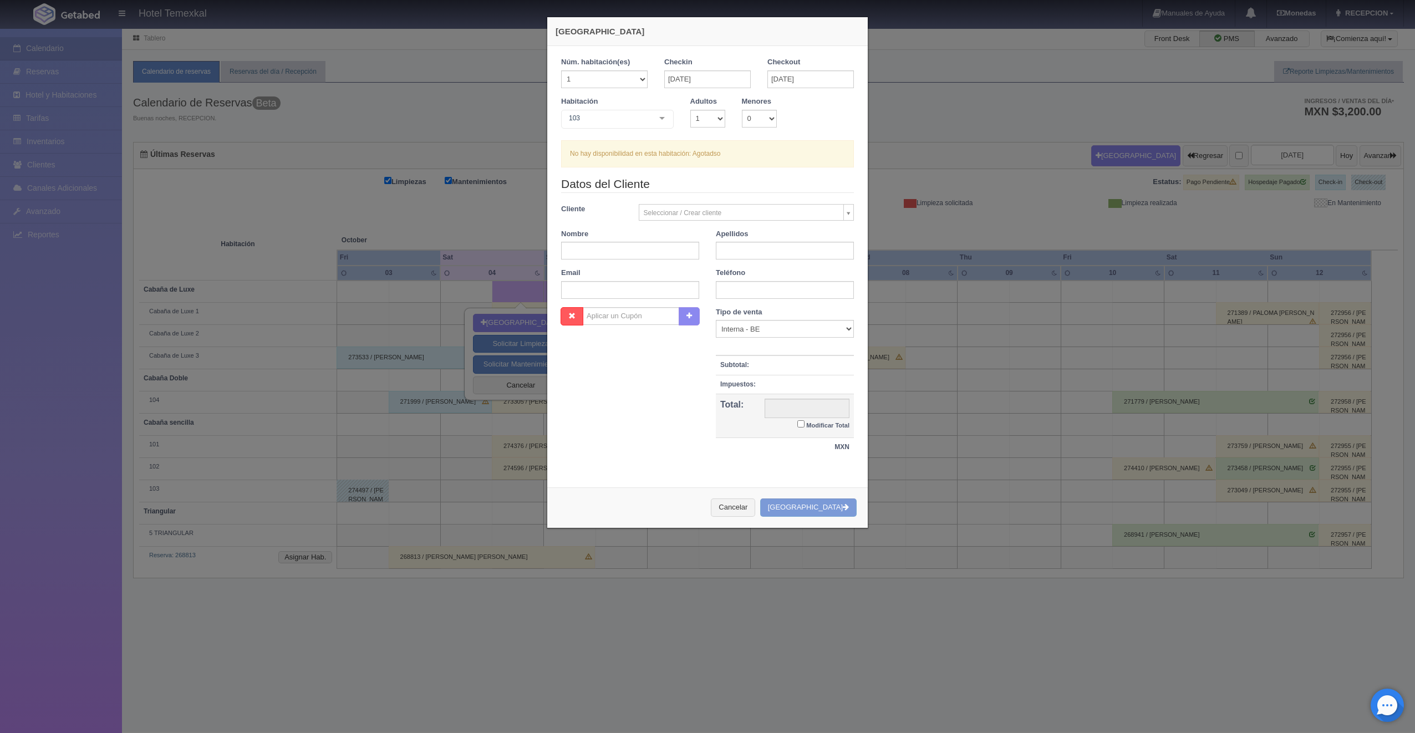
checkbox input "false"
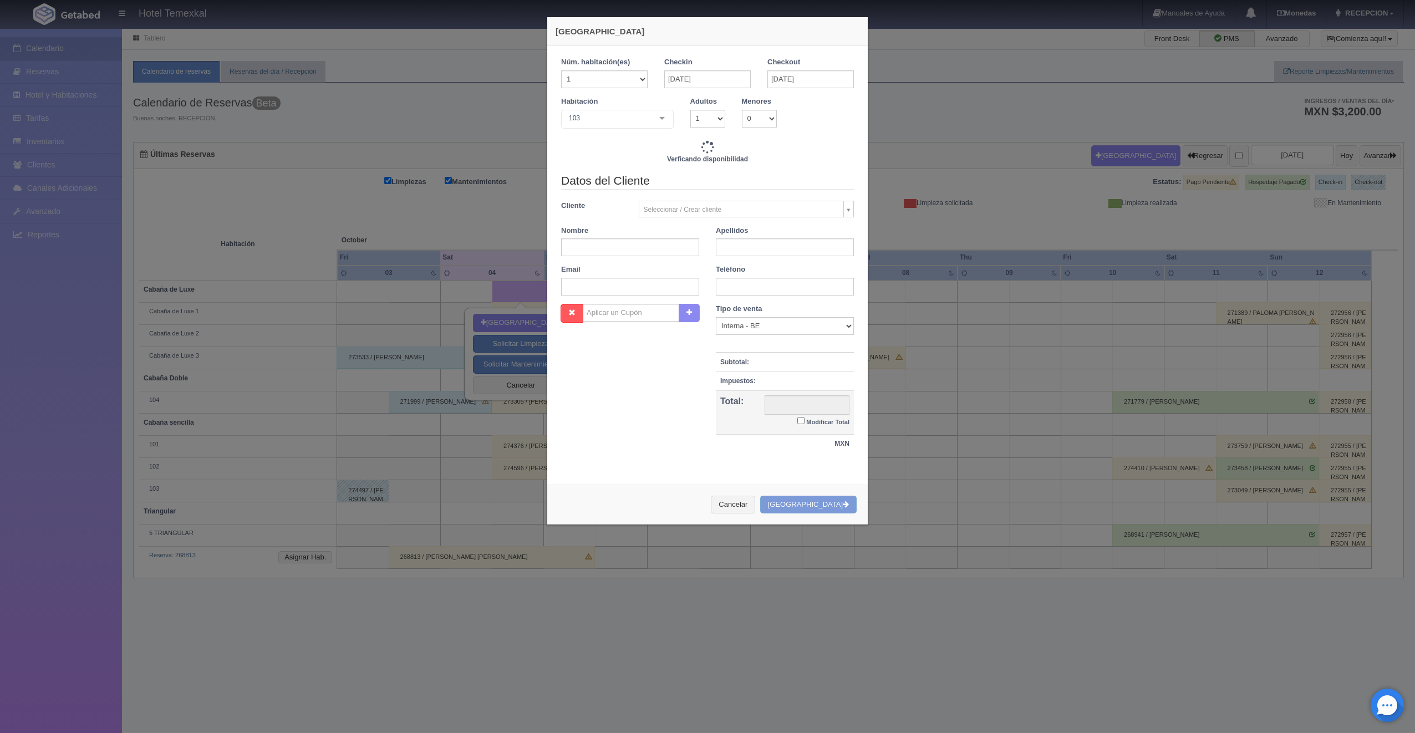
type input "4000.00"
checkbox input "false"
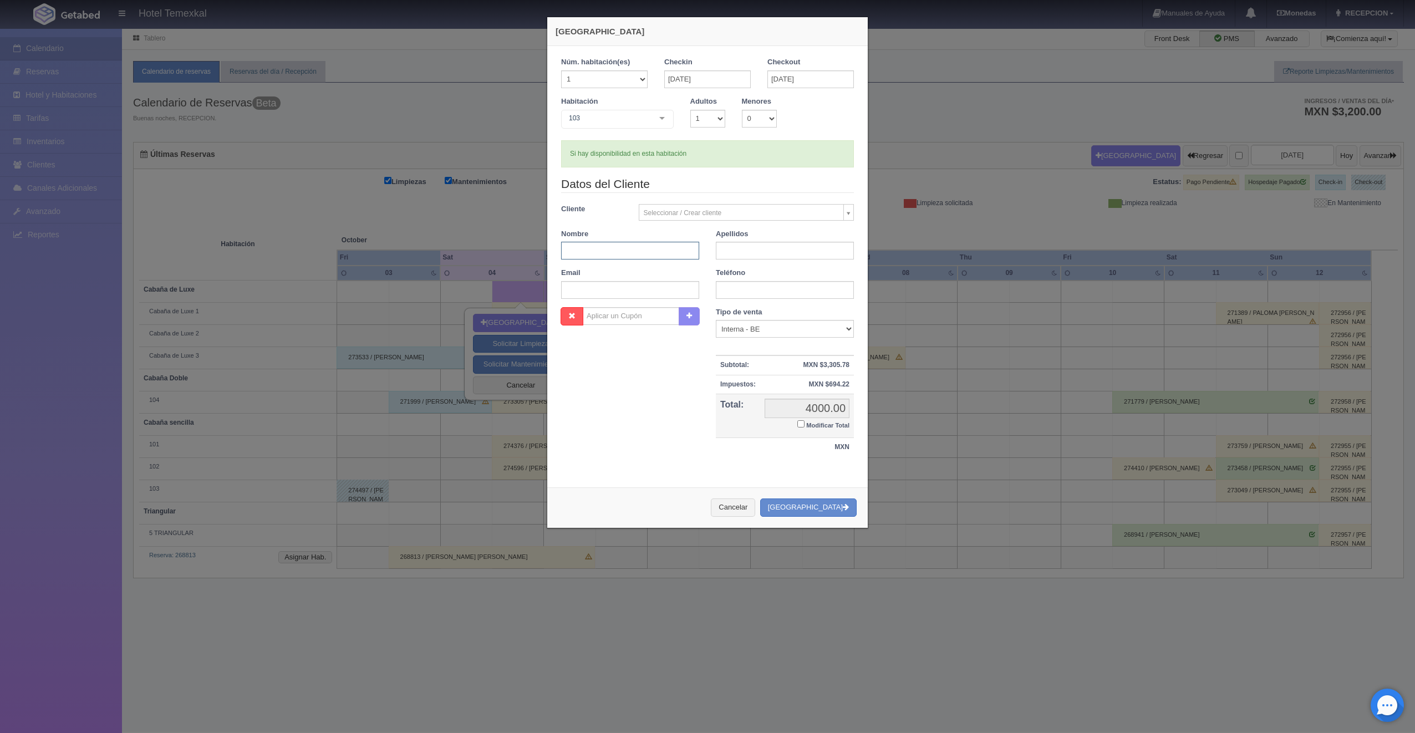
click at [617, 249] on input "text" at bounding box center [630, 251] width 138 height 18
type input "[PERSON_NAME]"
click at [798, 422] on input "Modificar Total" at bounding box center [801, 423] width 7 height 7
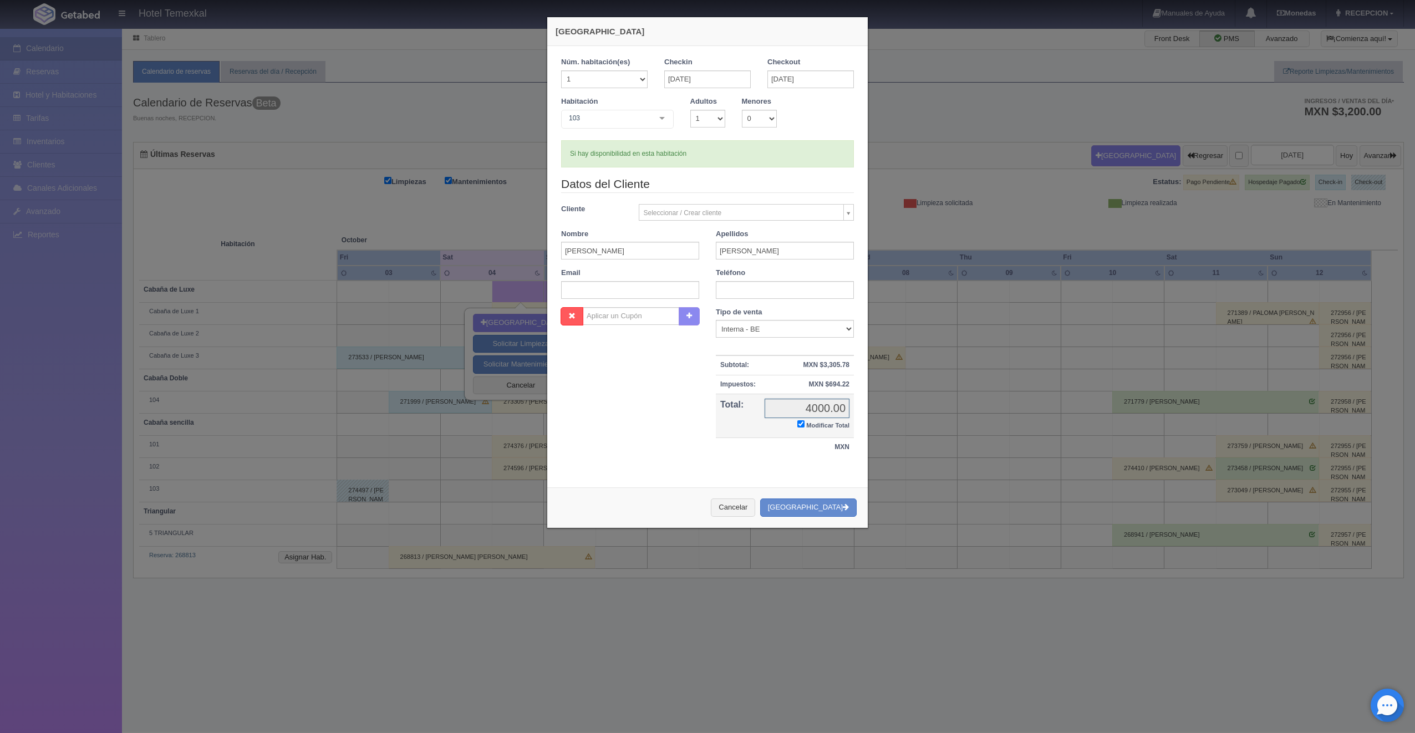
checkbox input "true"
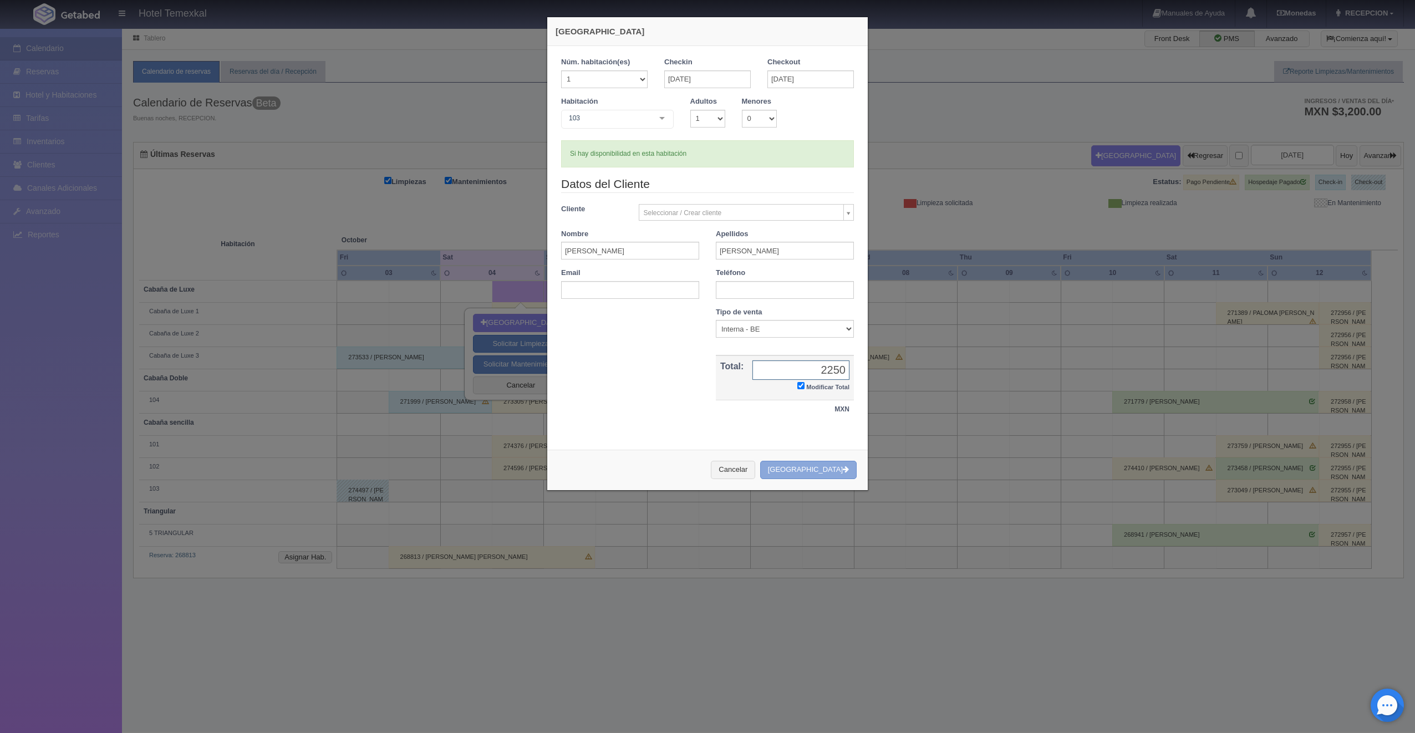
type input "2250"
click at [811, 461] on button "Crear Reserva" at bounding box center [808, 470] width 97 height 18
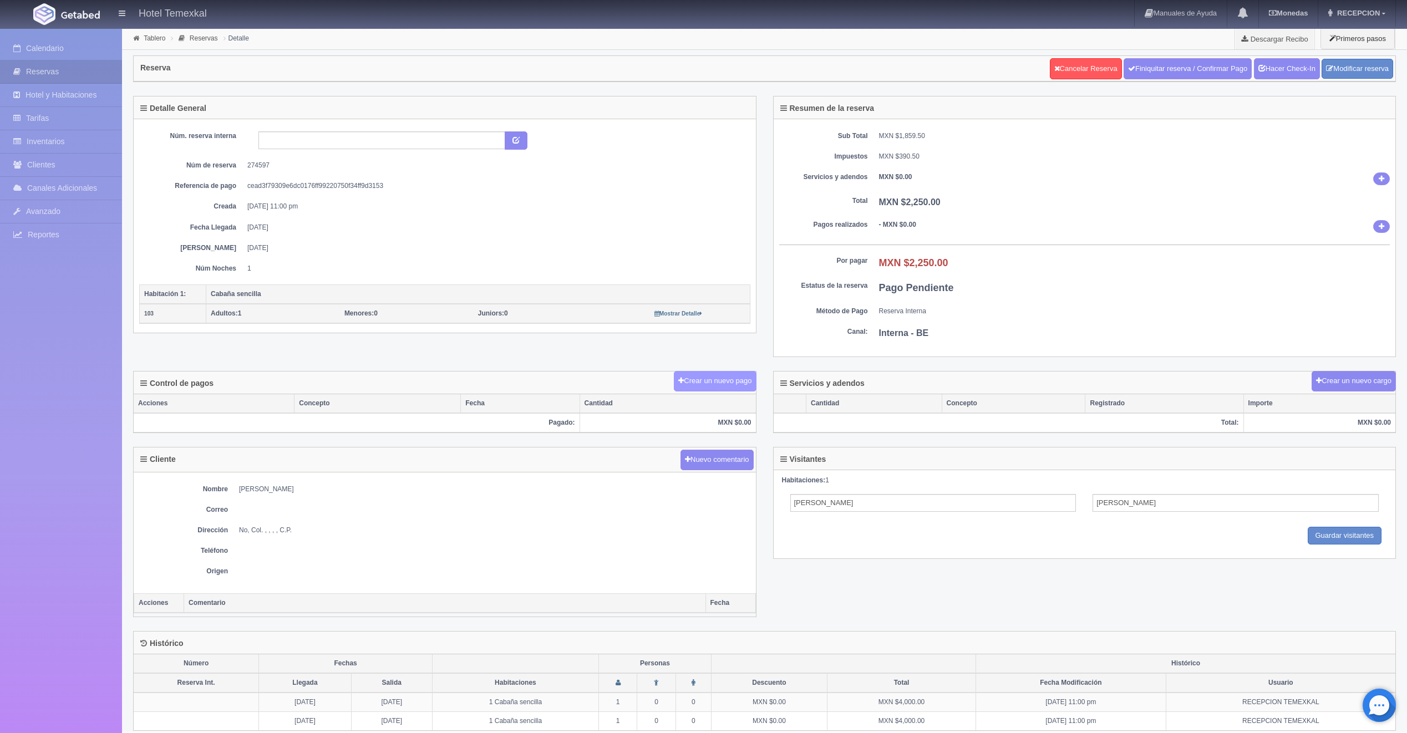
click at [705, 379] on button "Crear un nuevo pago" at bounding box center [715, 381] width 82 height 21
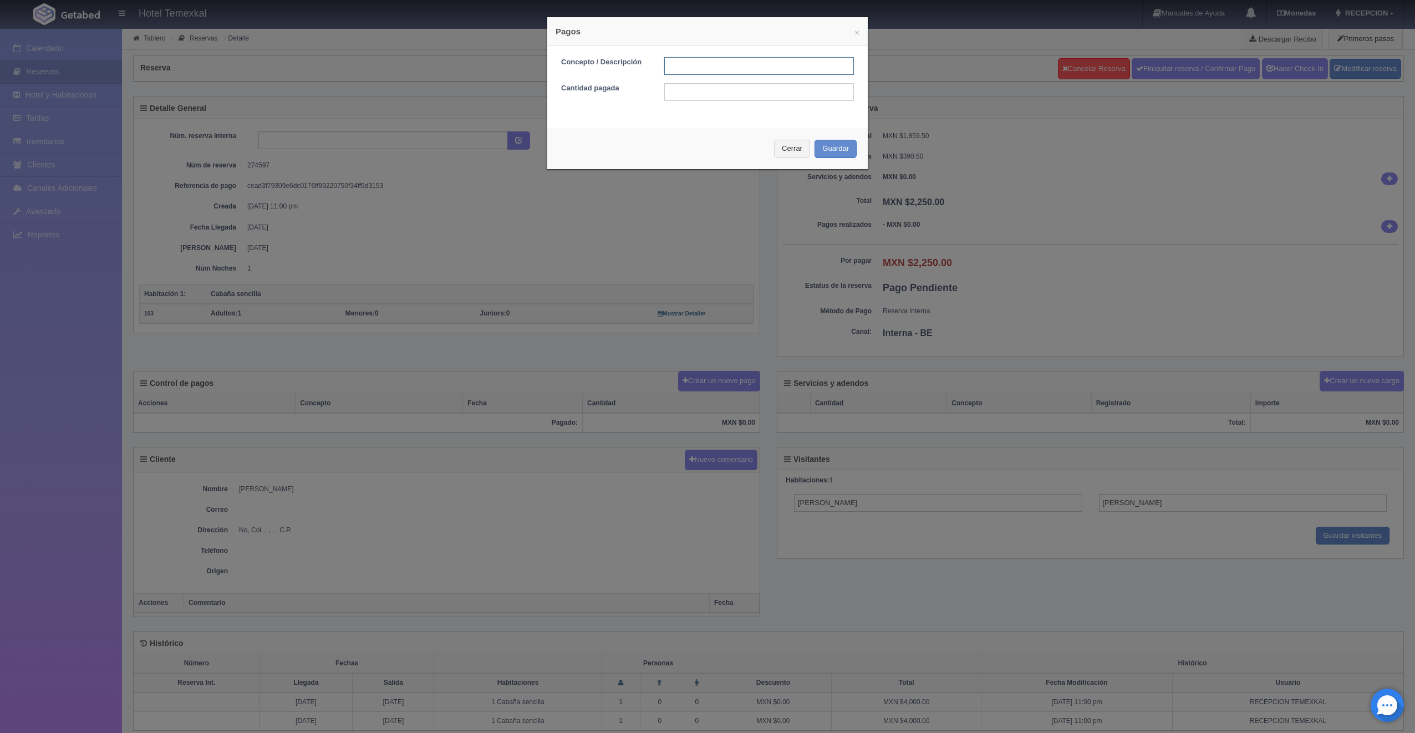
click at [729, 62] on input "text" at bounding box center [759, 66] width 190 height 18
type input "PRIMER ABONO"
click at [674, 98] on input "text" at bounding box center [759, 92] width 190 height 18
type input "1700"
click at [831, 142] on button "Guardar" at bounding box center [836, 149] width 42 height 18
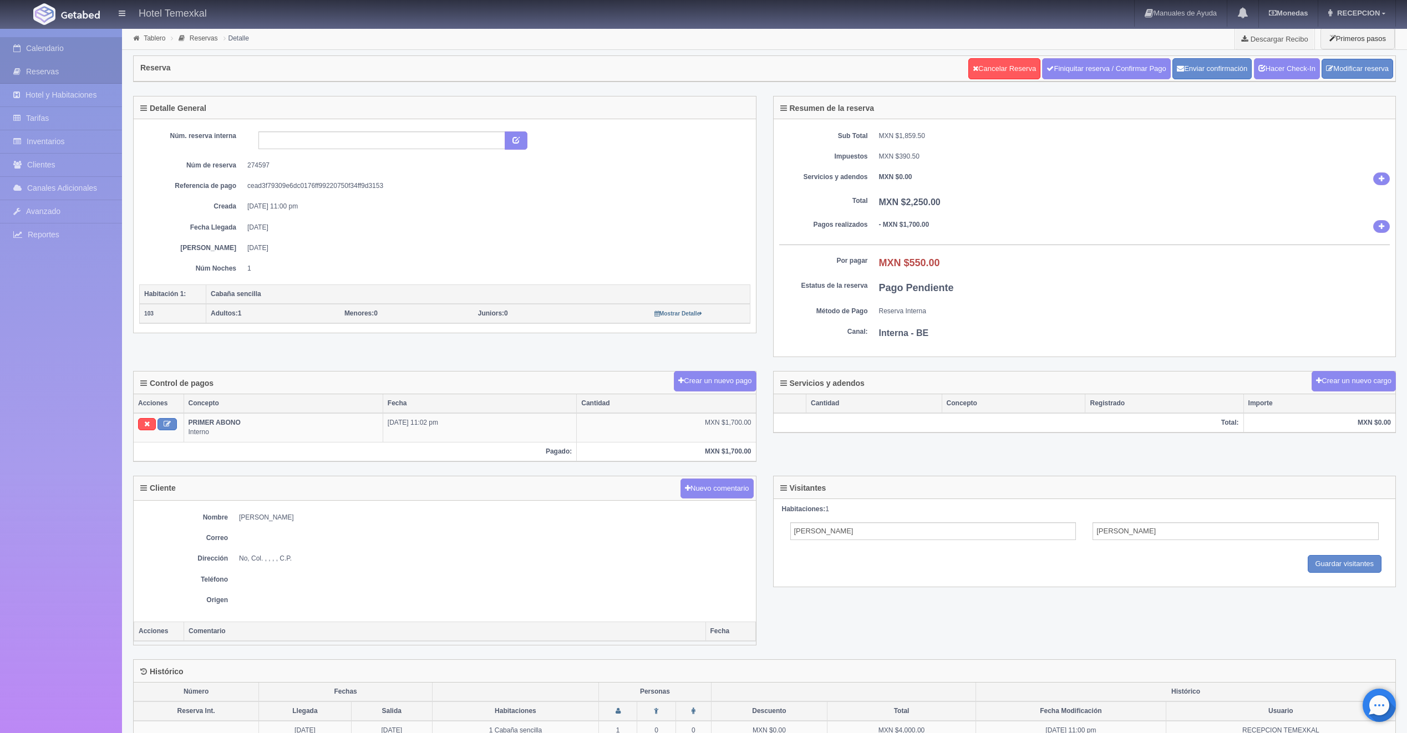
click at [48, 49] on link "Calendario" at bounding box center [61, 48] width 122 height 23
